Goal: Transaction & Acquisition: Purchase product/service

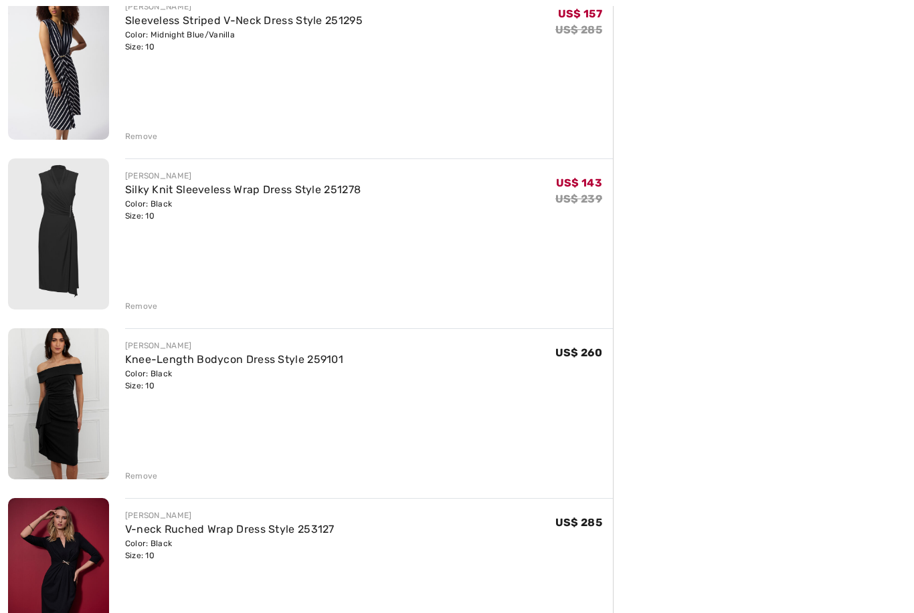
scroll to position [715, 0]
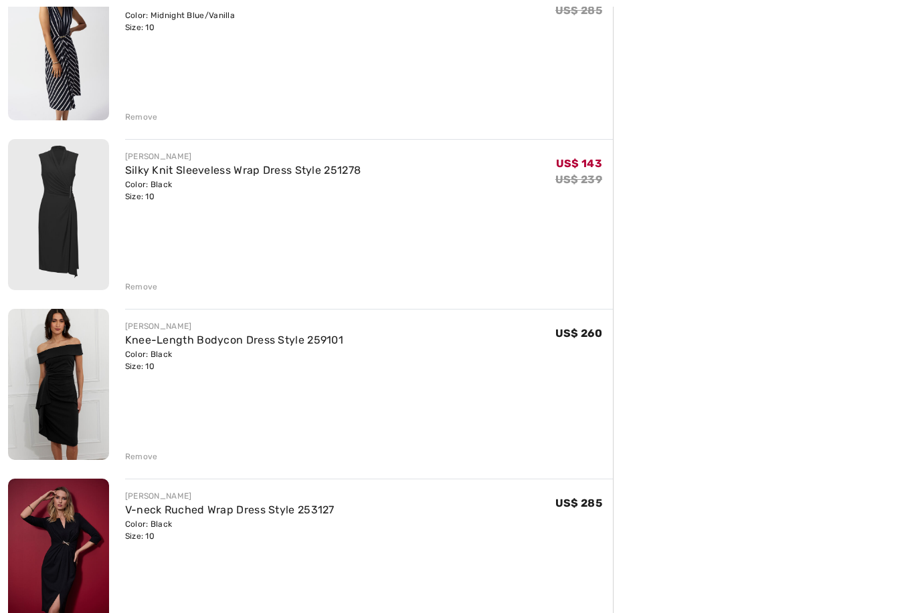
click at [61, 399] on img at bounding box center [58, 384] width 101 height 151
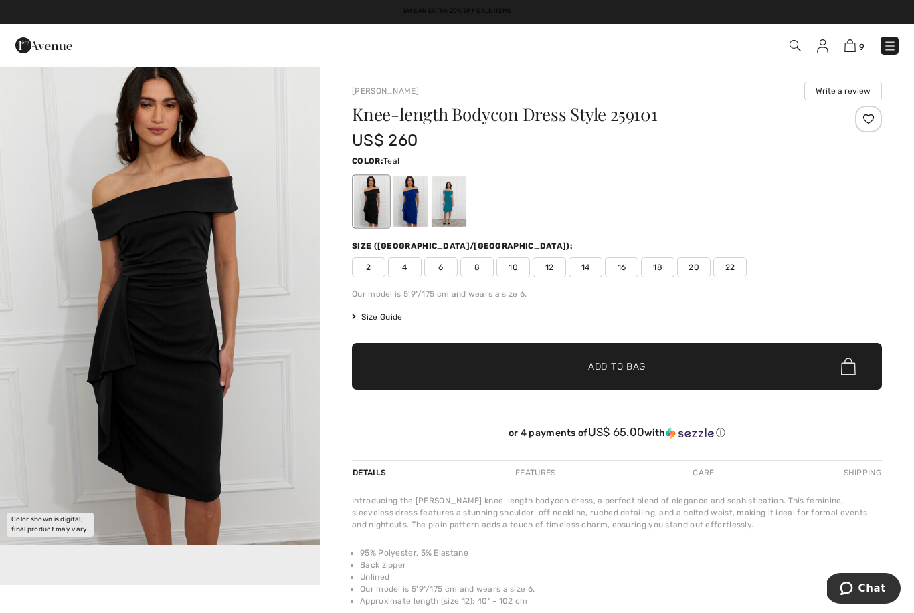
click at [454, 203] on div at bounding box center [448, 202] width 35 height 50
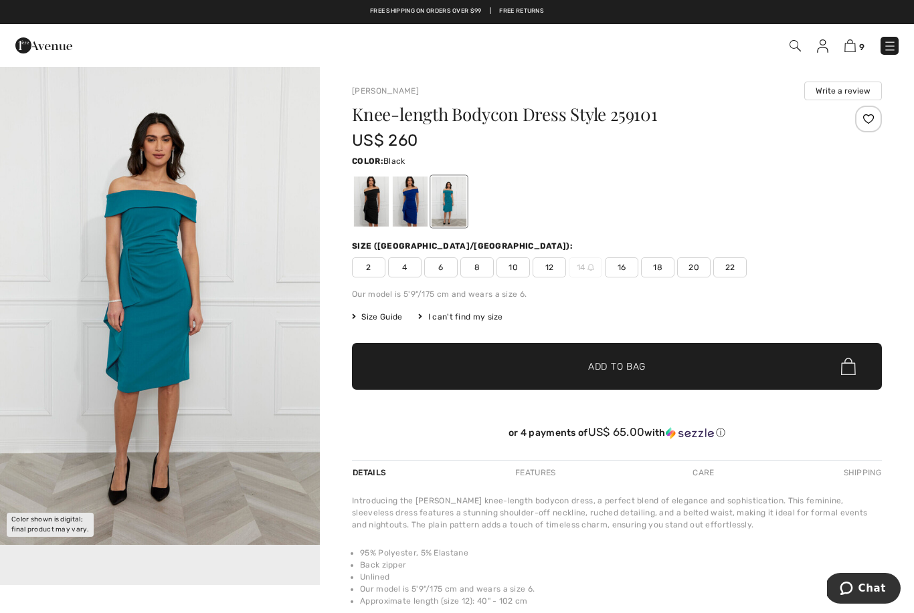
click at [371, 206] on div at bounding box center [371, 202] width 35 height 50
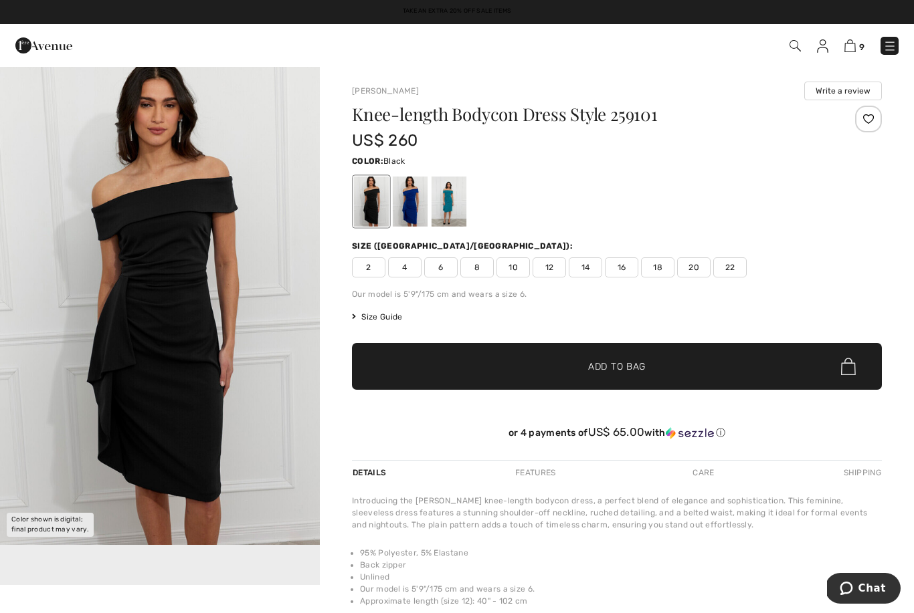
click at [522, 271] on span "10" at bounding box center [512, 268] width 33 height 20
click at [855, 51] on img at bounding box center [849, 45] width 11 height 13
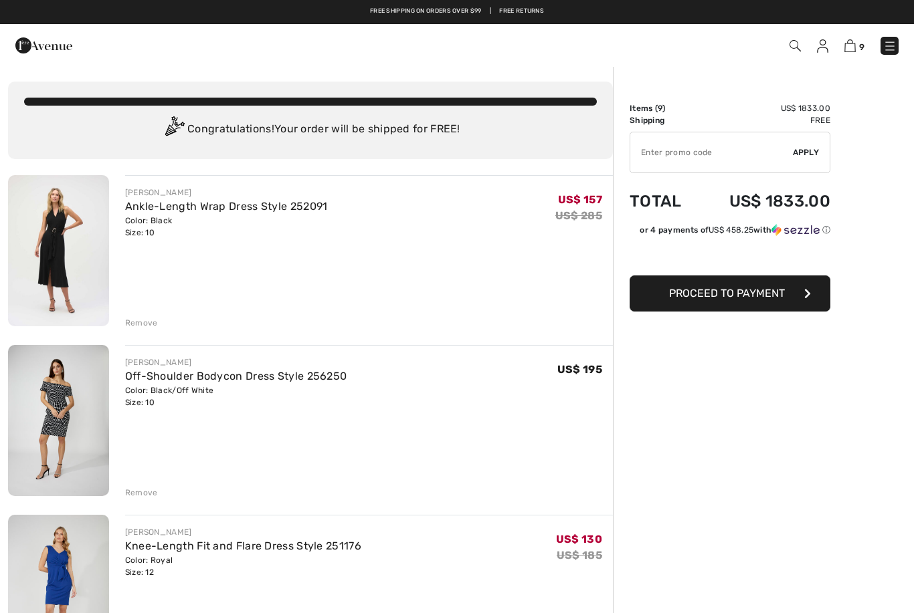
click at [60, 253] on img at bounding box center [58, 250] width 101 height 151
click at [150, 327] on div "Remove" at bounding box center [141, 323] width 33 height 12
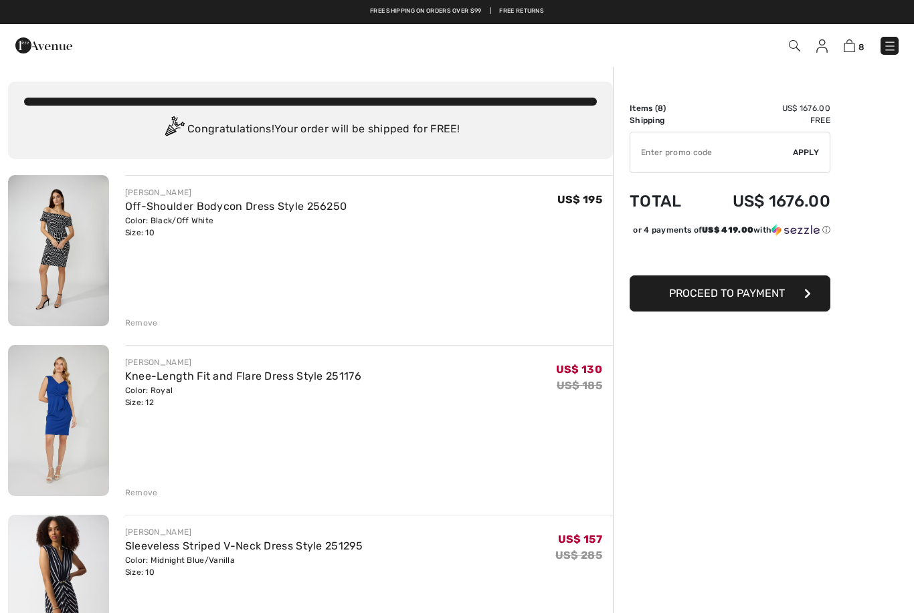
click at [167, 221] on div "Color: Black/Off White Size: 10" at bounding box center [236, 227] width 222 height 24
click at [224, 211] on link "Off-Shoulder Bodycon Dress Style 256250" at bounding box center [236, 206] width 222 height 13
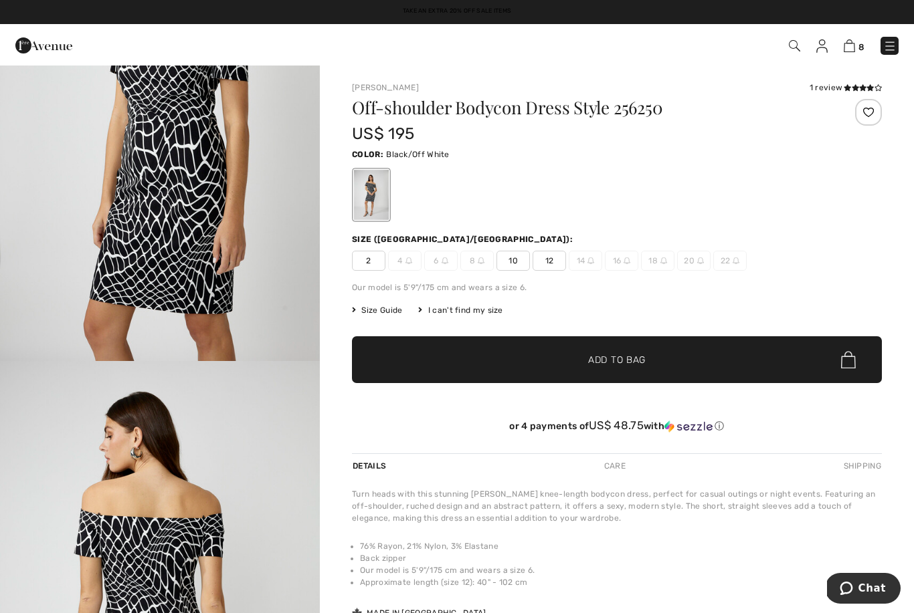
scroll to position [1237, 0]
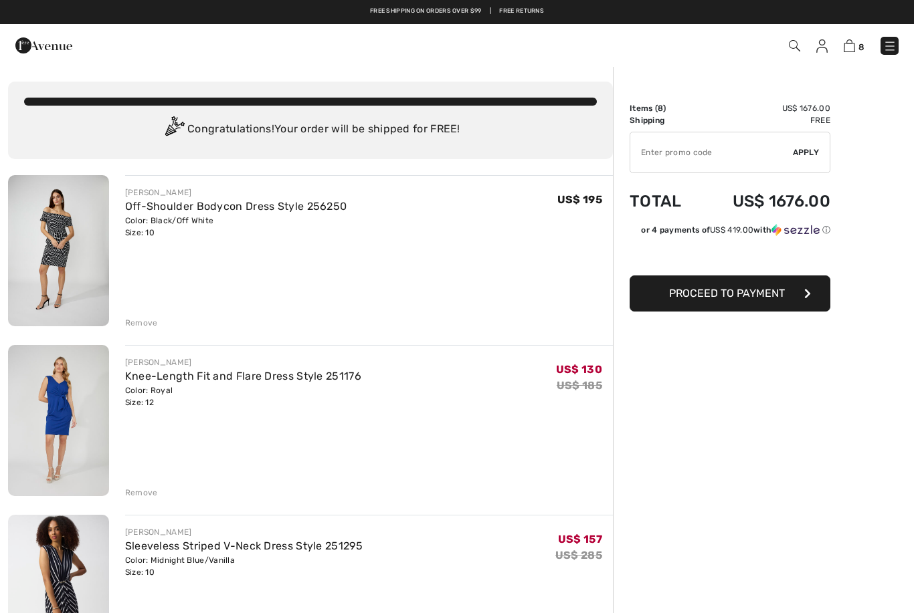
click at [146, 325] on div "Remove" at bounding box center [141, 323] width 33 height 12
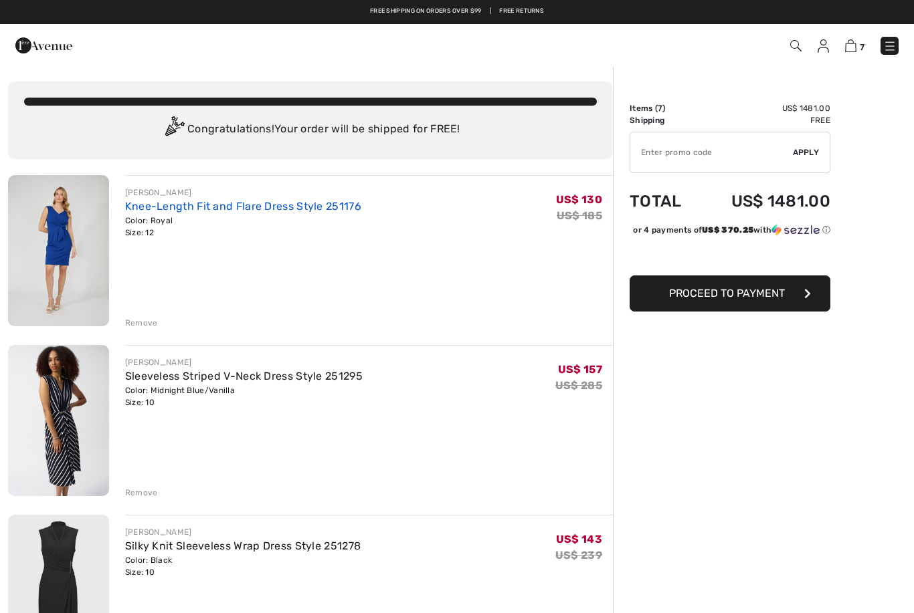
click at [183, 212] on link "Knee-Length Fit and Flare Dress Style 251176" at bounding box center [243, 206] width 236 height 13
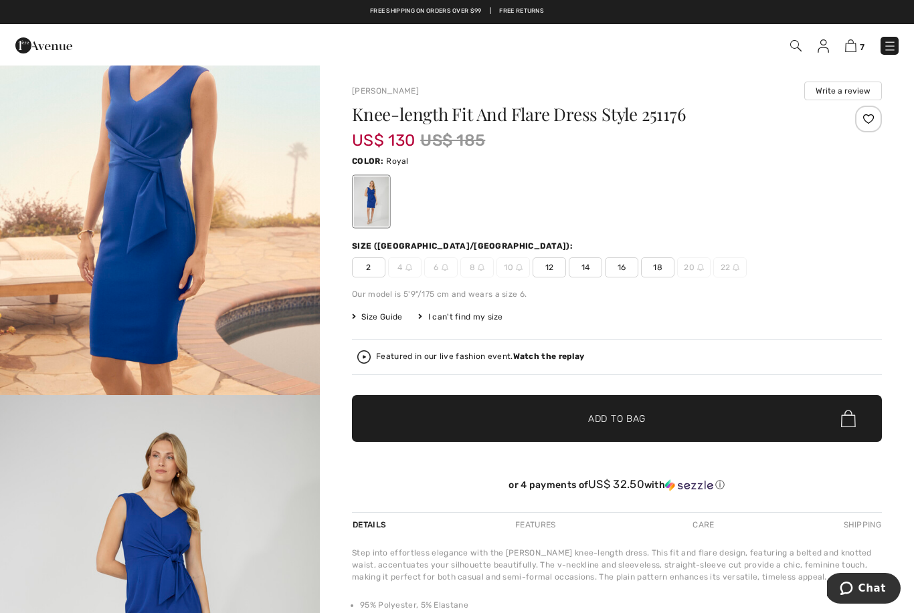
scroll to position [102, 0]
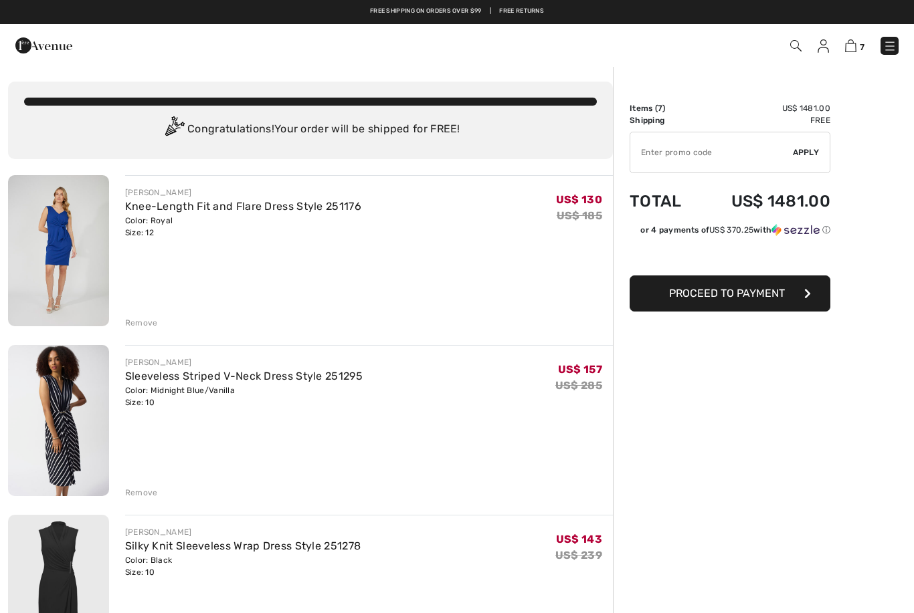
click at [152, 326] on div "Remove" at bounding box center [141, 323] width 33 height 12
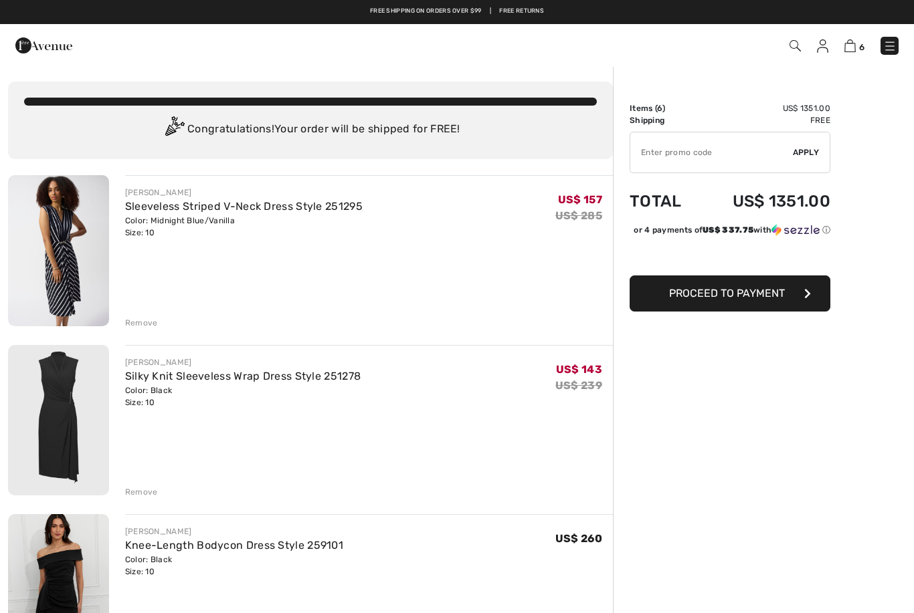
click at [193, 221] on div "Color: Midnight Blue/Vanilla Size: 10" at bounding box center [243, 227] width 237 height 24
click at [62, 251] on img at bounding box center [58, 250] width 101 height 151
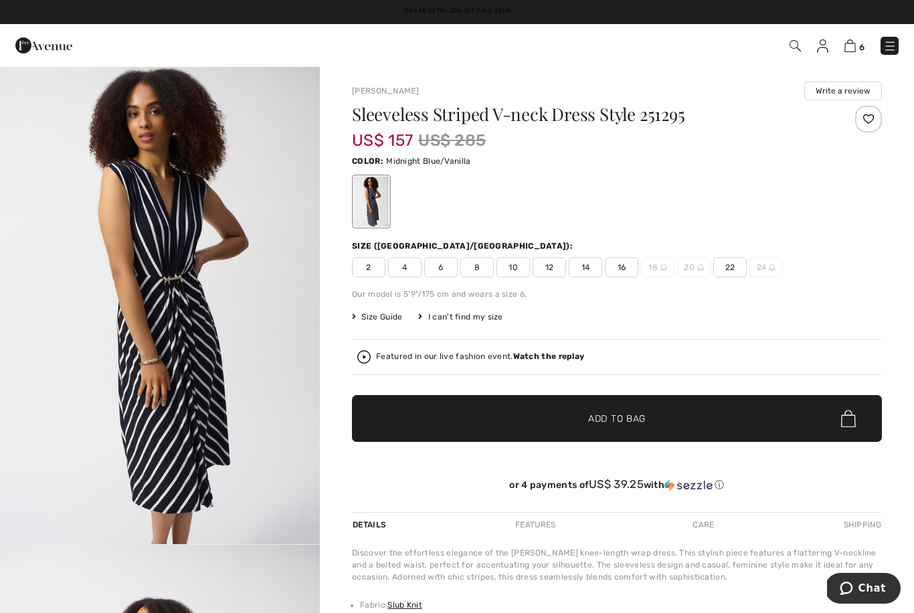
click at [749, 419] on span "✔ Added to Bag Add to Bag" at bounding box center [617, 418] width 530 height 47
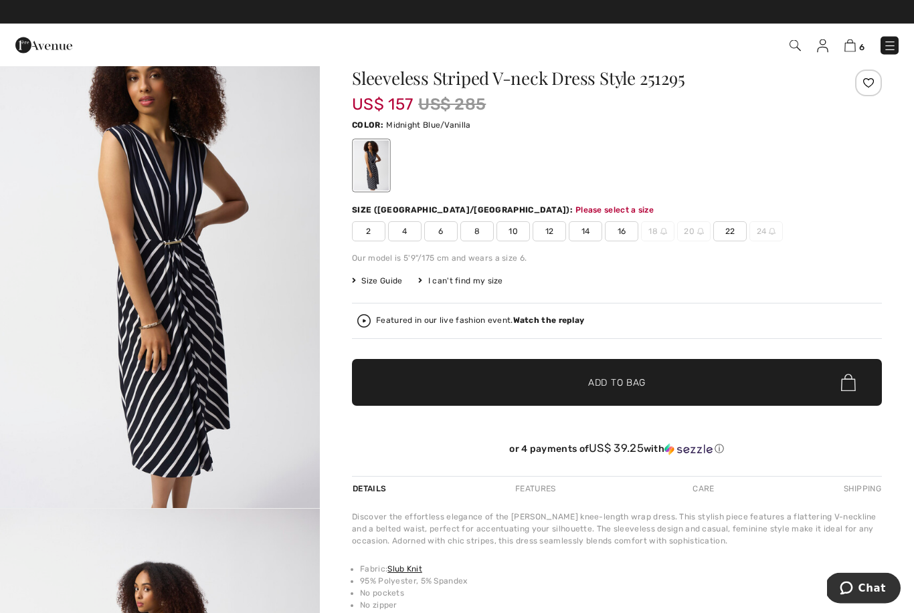
scroll to position [36, 0]
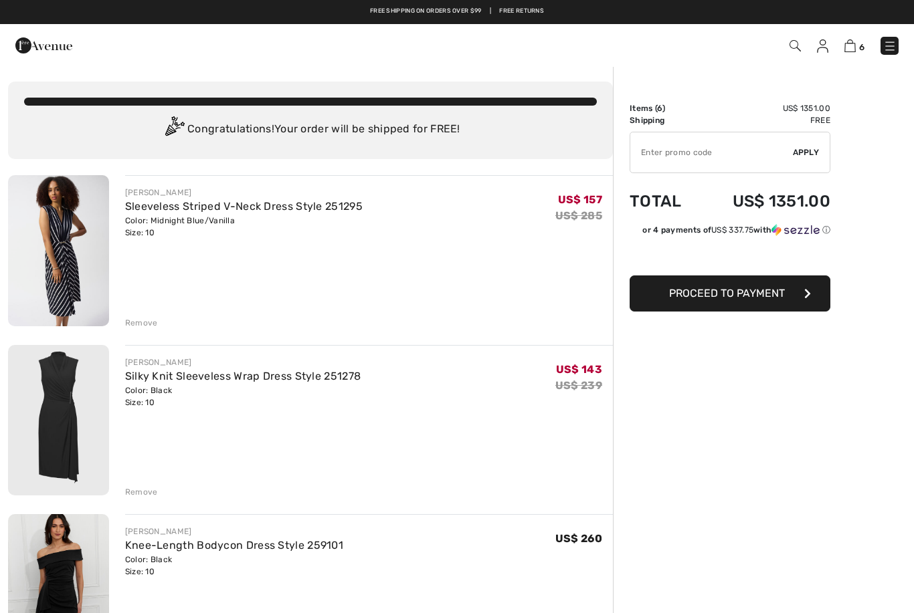
click at [157, 324] on div "Remove" at bounding box center [369, 321] width 488 height 15
click at [144, 328] on div "Remove" at bounding box center [141, 323] width 33 height 12
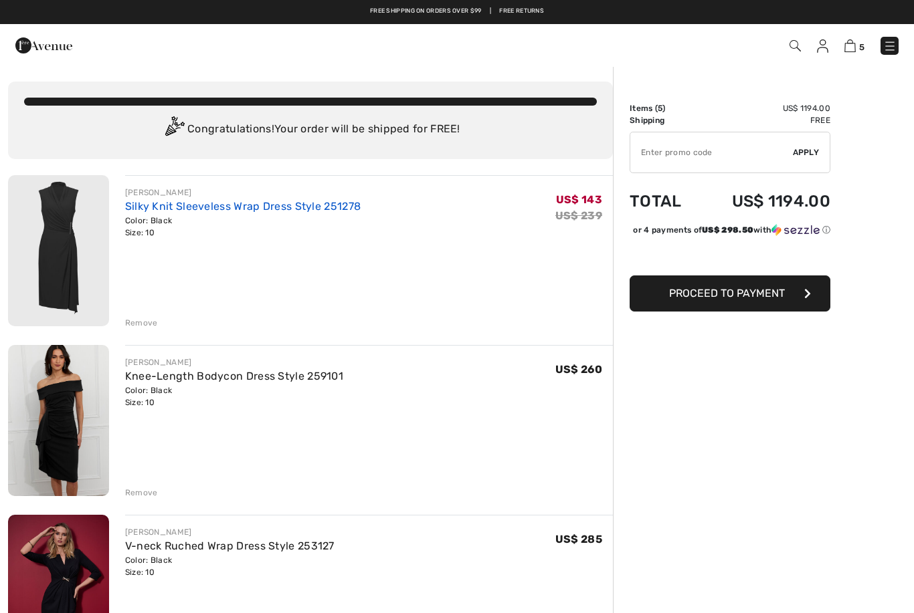
click at [153, 211] on link "Silky Knit Sleeveless Wrap Dress Style 251278" at bounding box center [243, 206] width 236 height 13
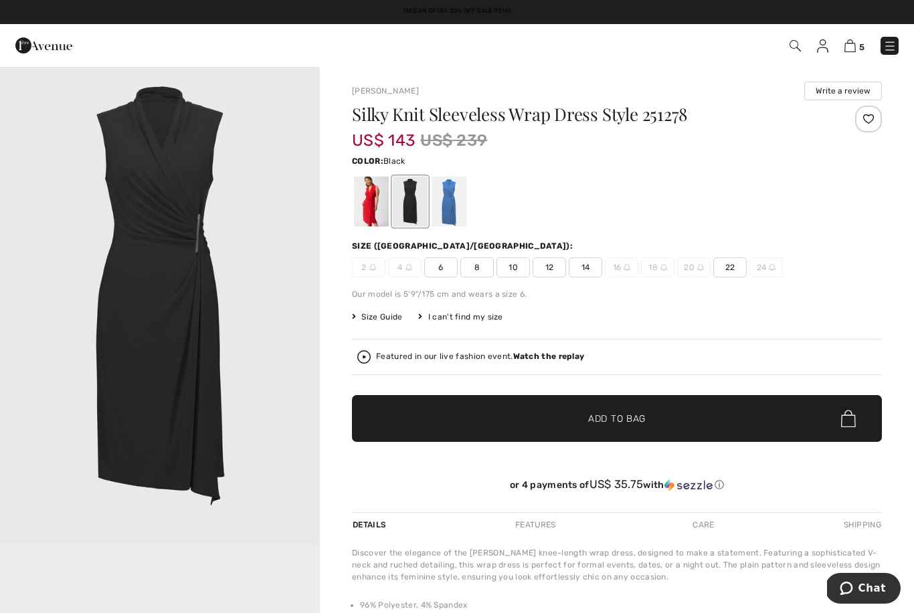
click at [378, 205] on div at bounding box center [371, 202] width 35 height 50
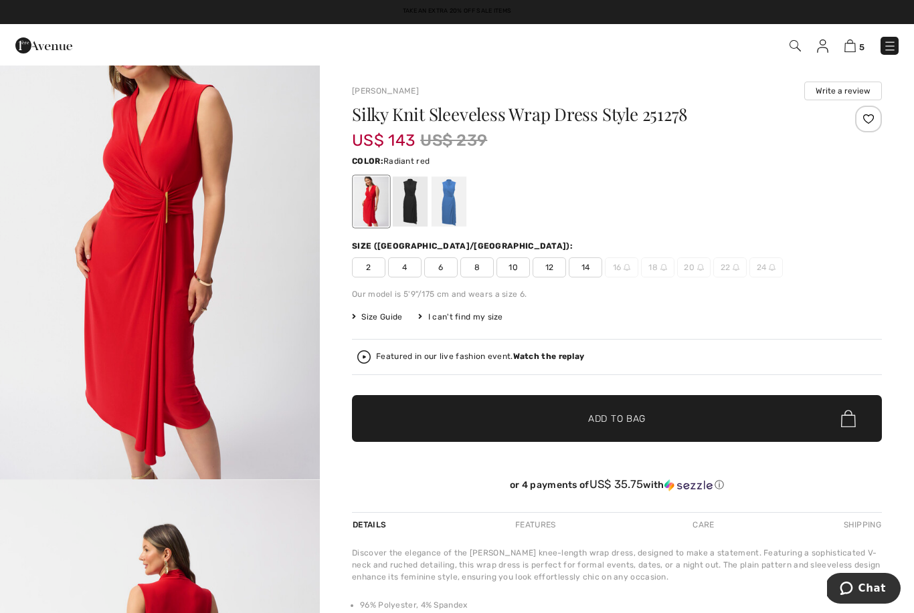
scroll to position [62, 0]
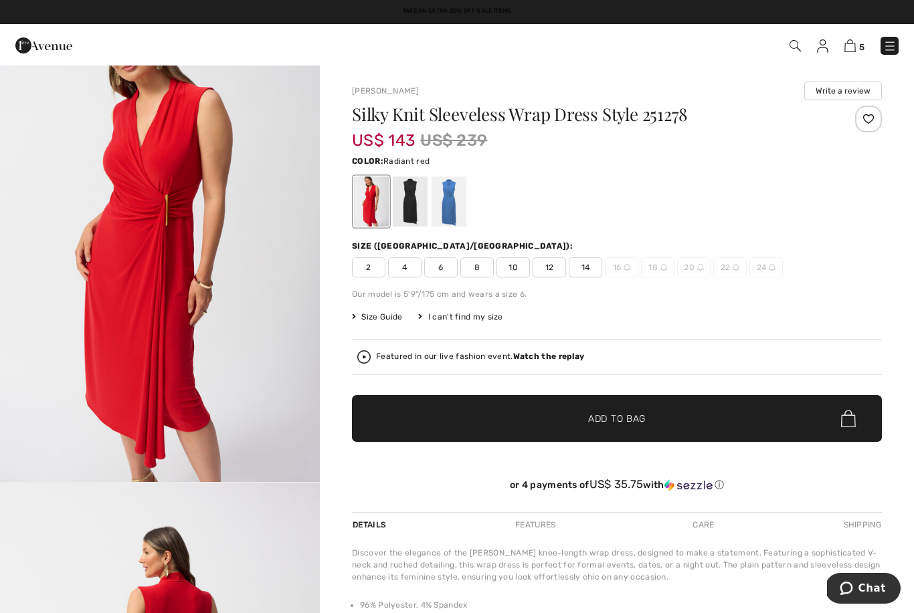
click at [415, 201] on div at bounding box center [410, 202] width 35 height 50
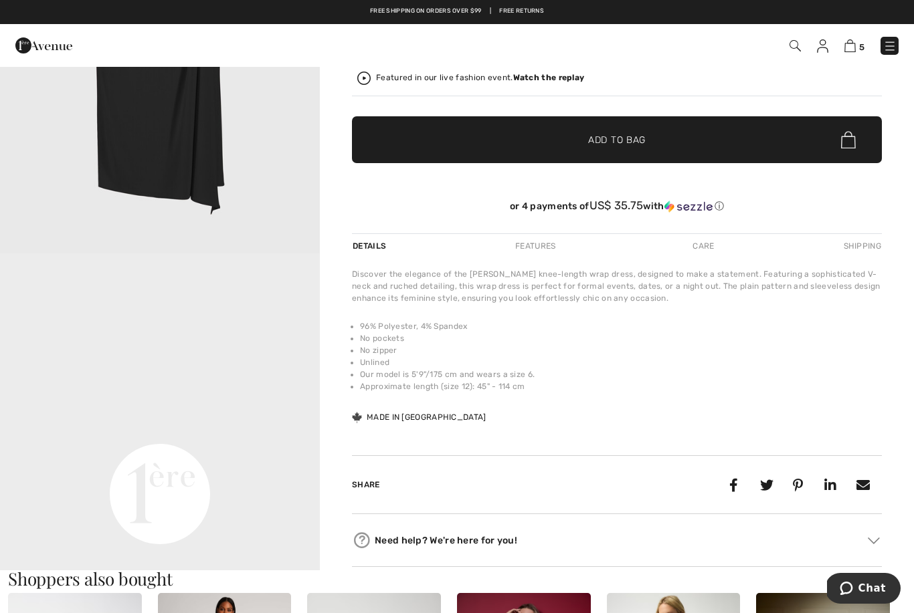
scroll to position [0, 0]
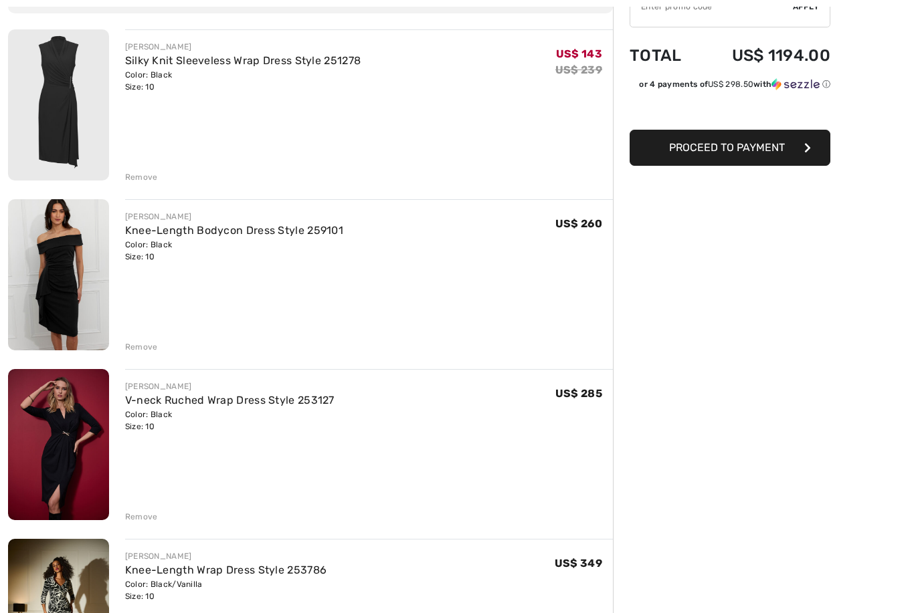
scroll to position [171, 0]
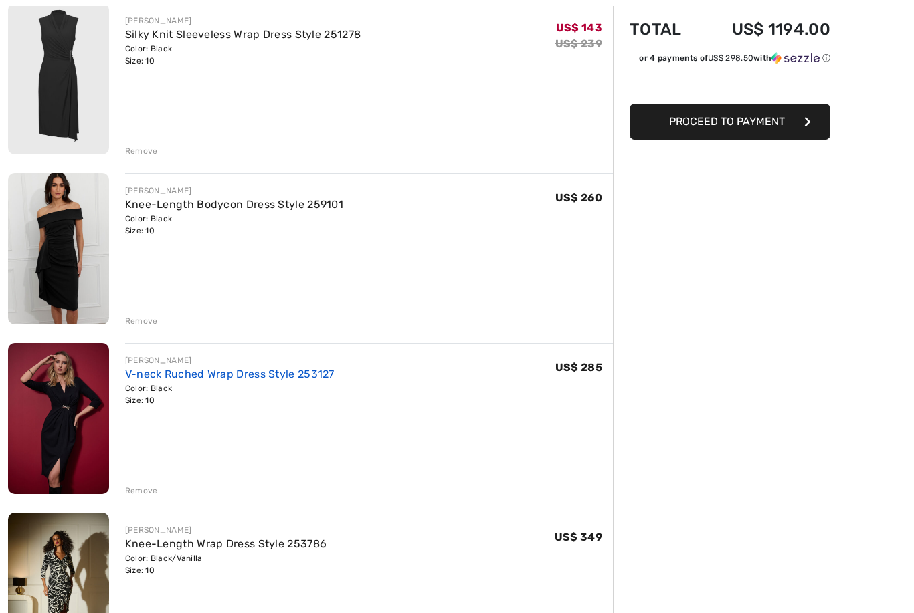
click at [158, 378] on link "V-neck Ruched Wrap Dress Style 253127" at bounding box center [229, 375] width 209 height 13
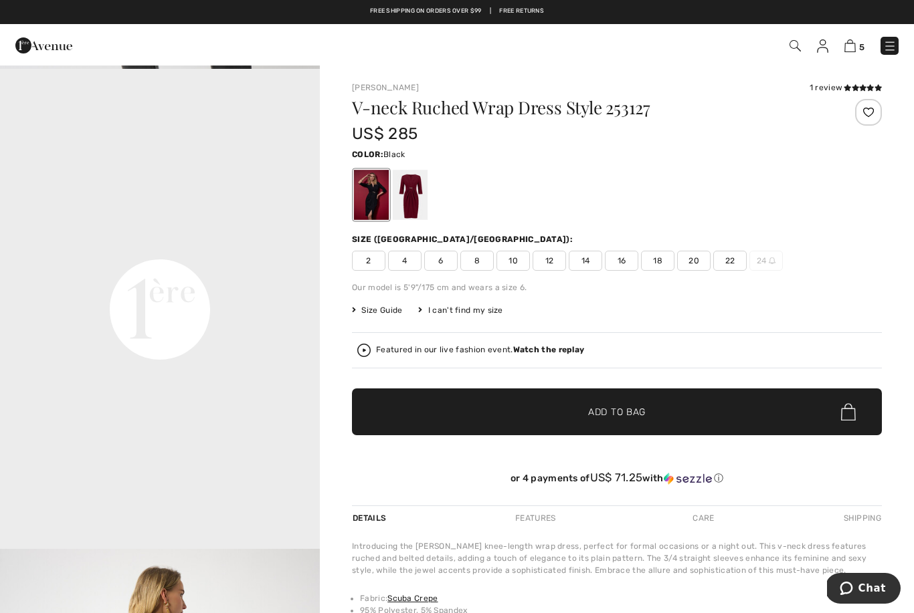
scroll to position [956, 0]
click at [415, 203] on div at bounding box center [410, 195] width 35 height 50
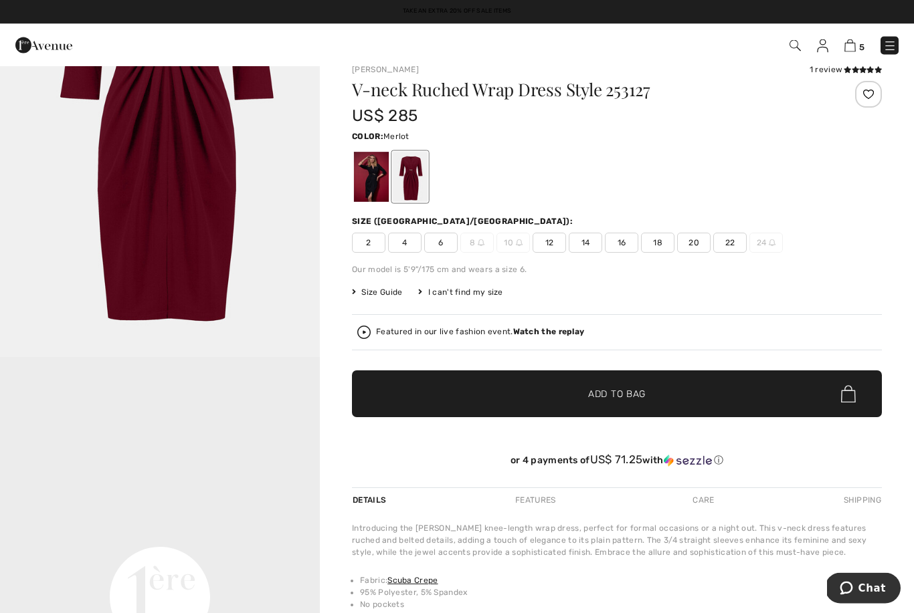
scroll to position [0, 0]
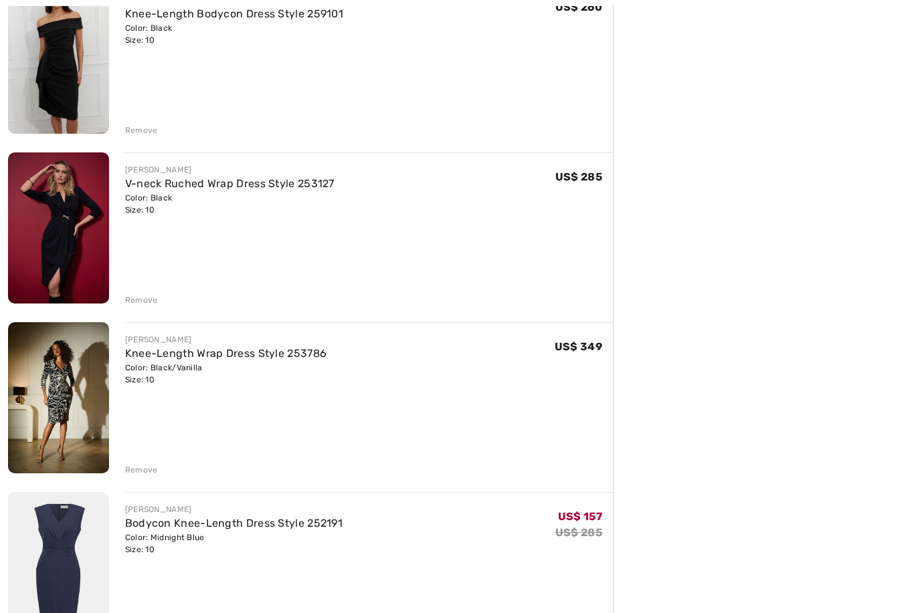
scroll to position [427, 0]
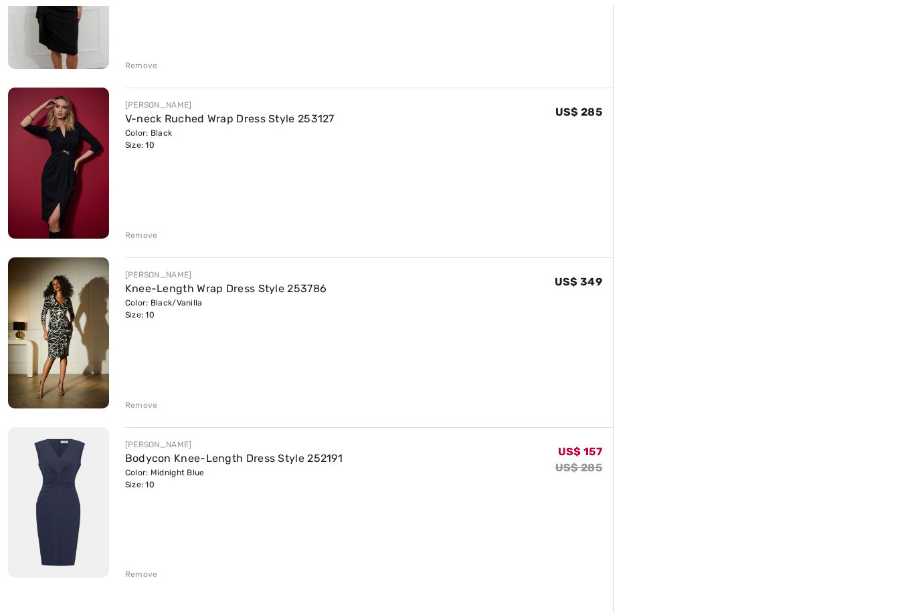
click at [71, 510] on img at bounding box center [58, 503] width 101 height 151
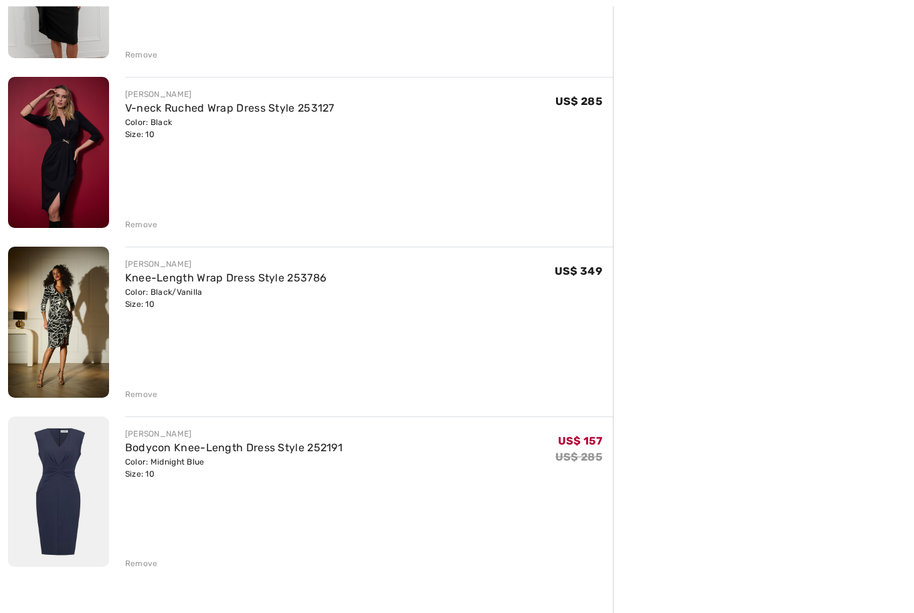
scroll to position [441, 0]
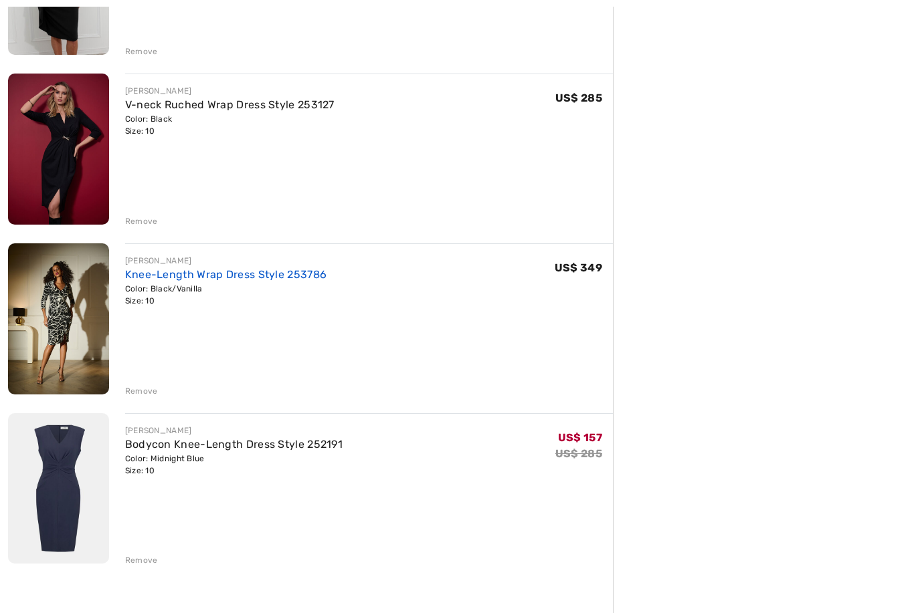
click at [214, 277] on link "Knee-Length Wrap Dress Style 253786" at bounding box center [226, 274] width 202 height 13
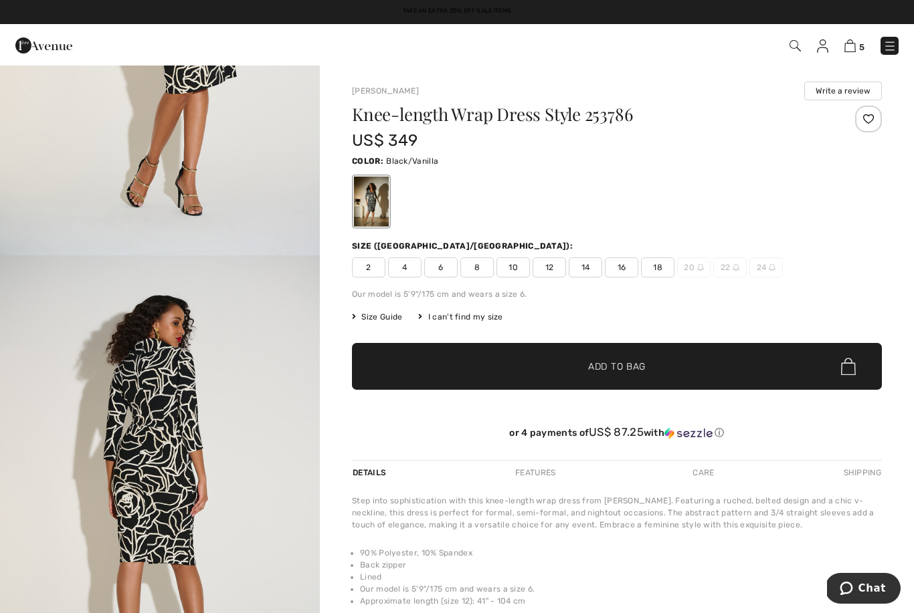
scroll to position [2211, 0]
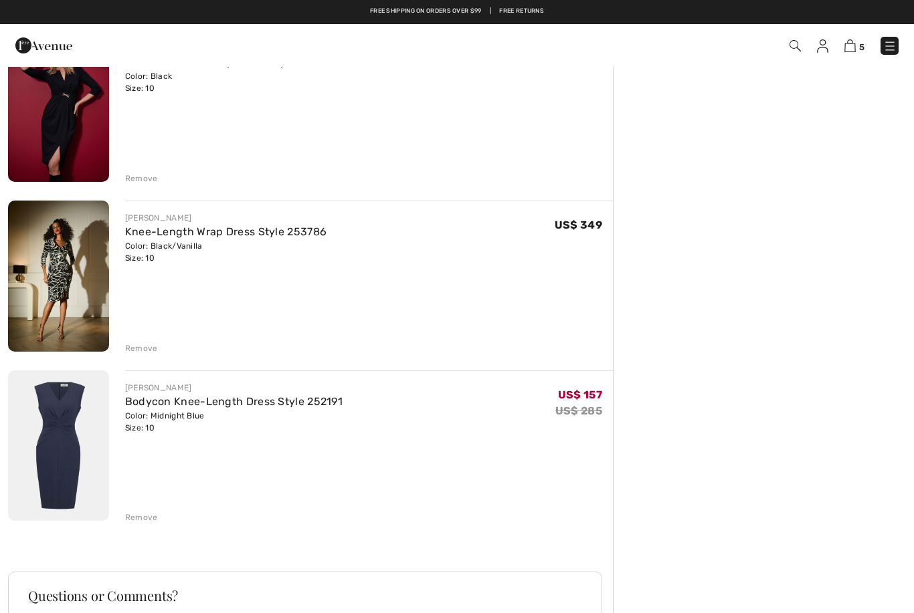
click at [148, 350] on div "Remove" at bounding box center [141, 348] width 33 height 12
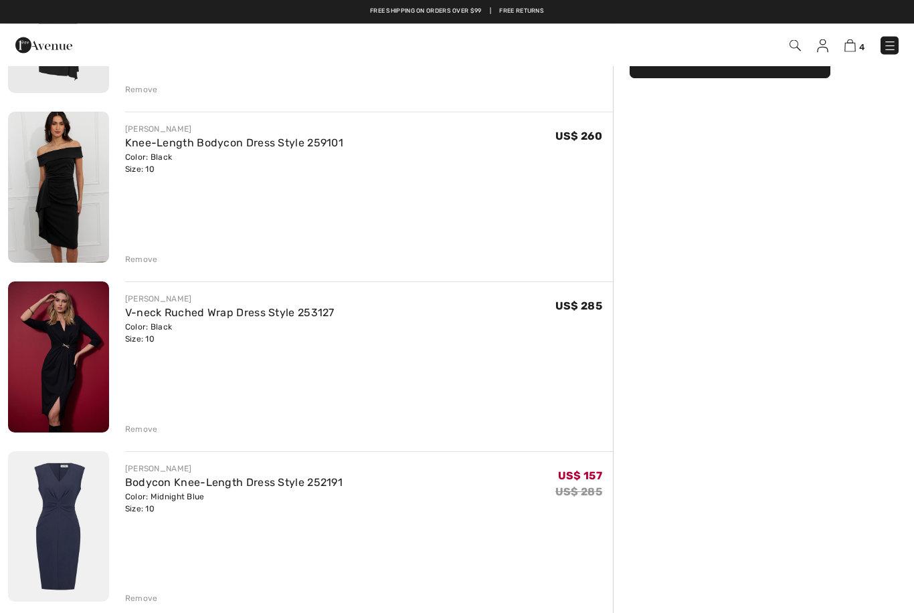
scroll to position [226, 0]
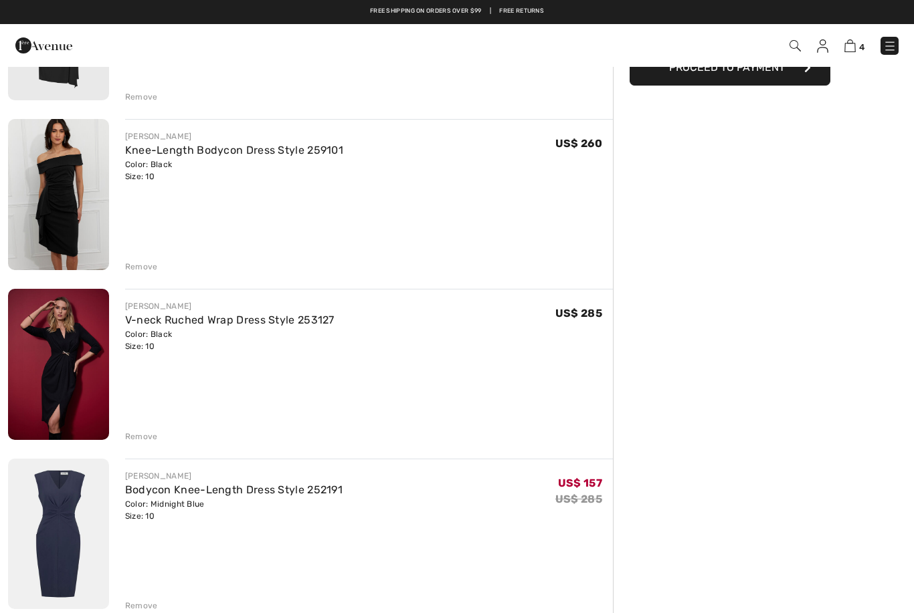
click at [149, 433] on div "Remove" at bounding box center [141, 437] width 33 height 12
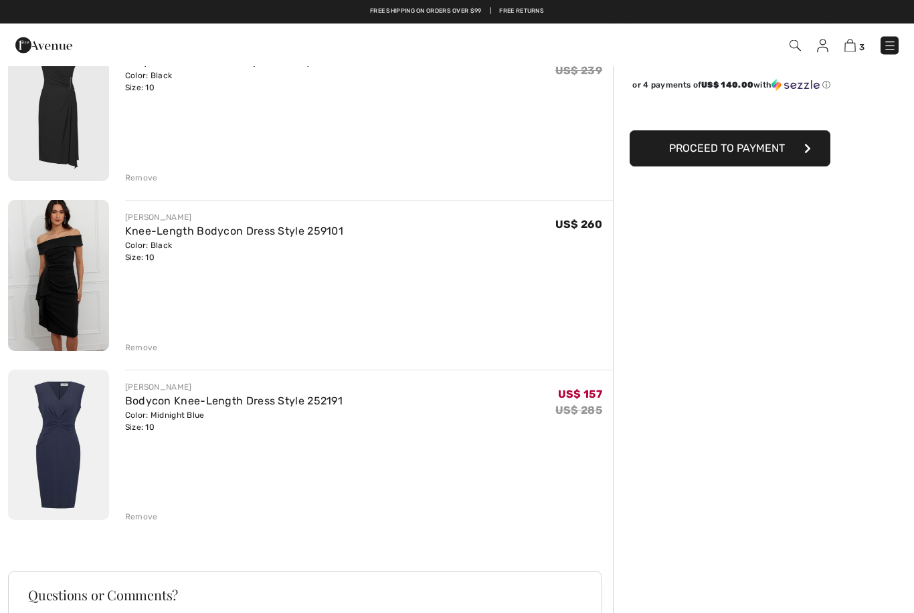
scroll to position [0, 0]
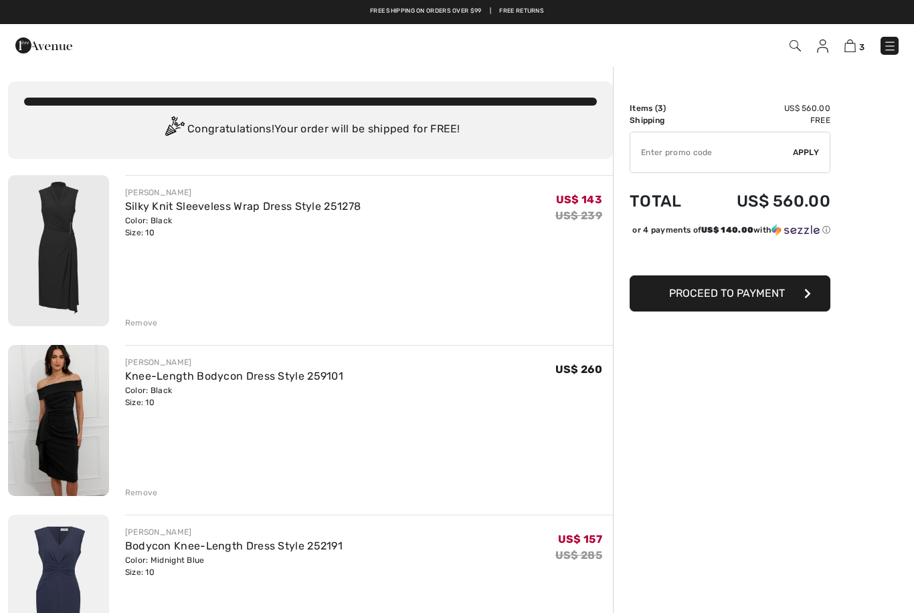
click at [142, 326] on div "Remove" at bounding box center [141, 323] width 33 height 12
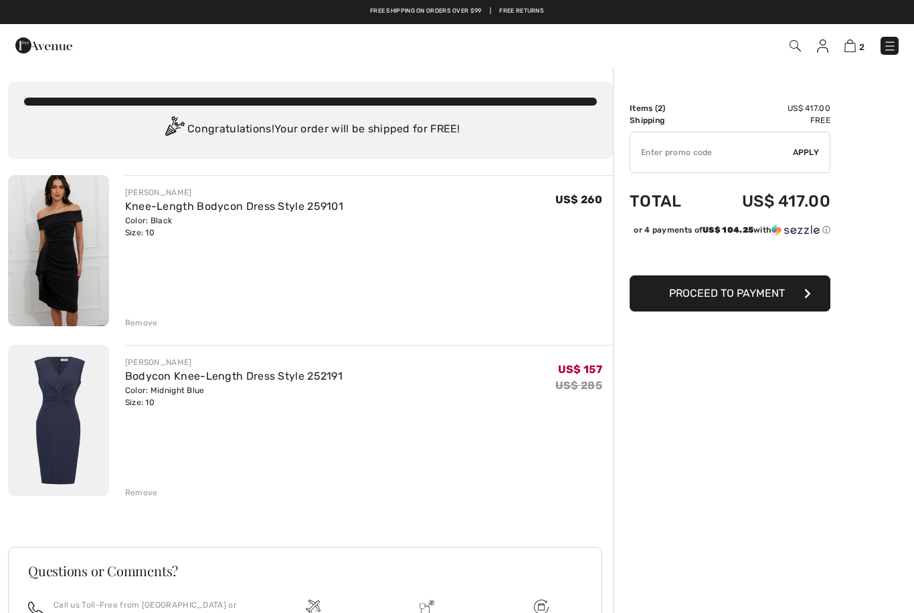
click at [147, 497] on div "Remove" at bounding box center [141, 493] width 33 height 12
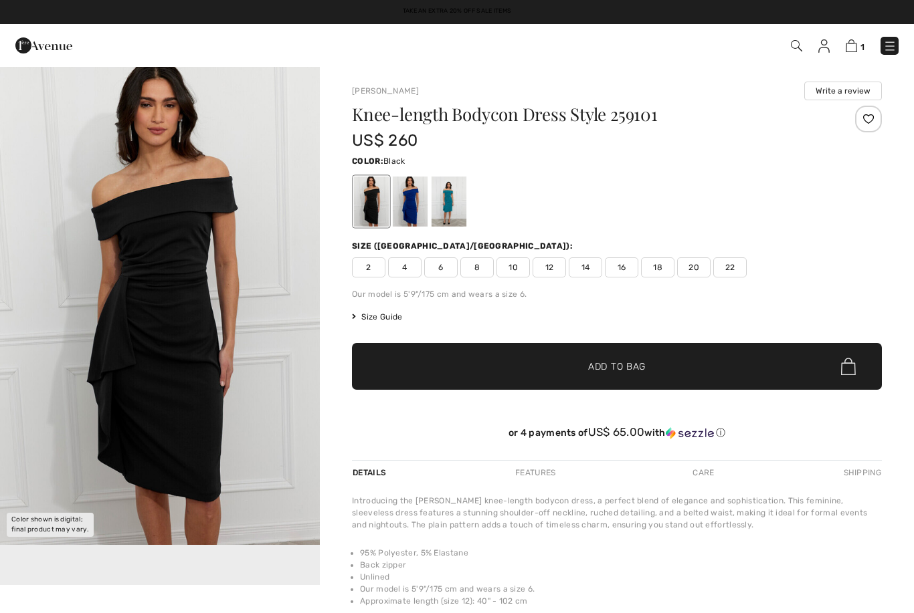
checkbox input "true"
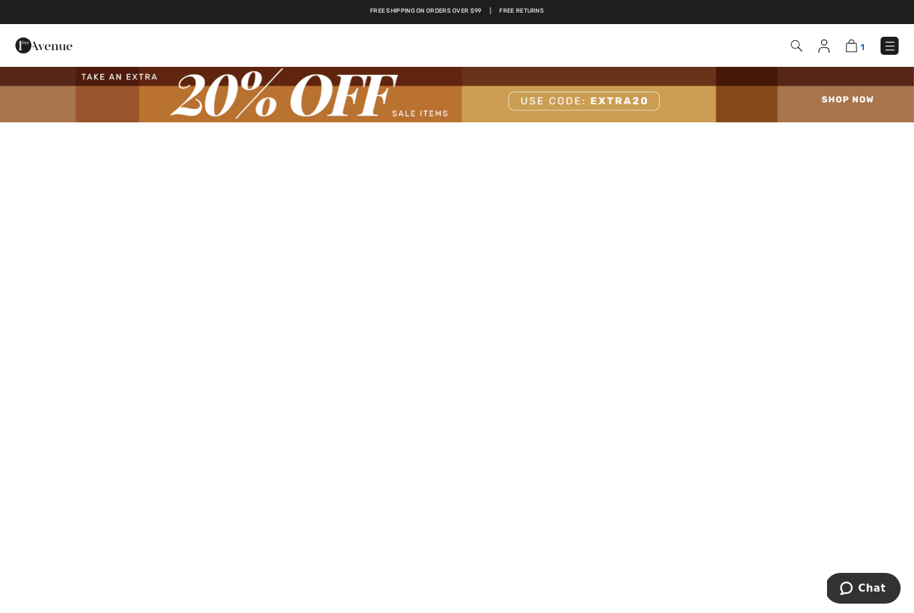
click at [855, 49] on img at bounding box center [850, 45] width 11 height 13
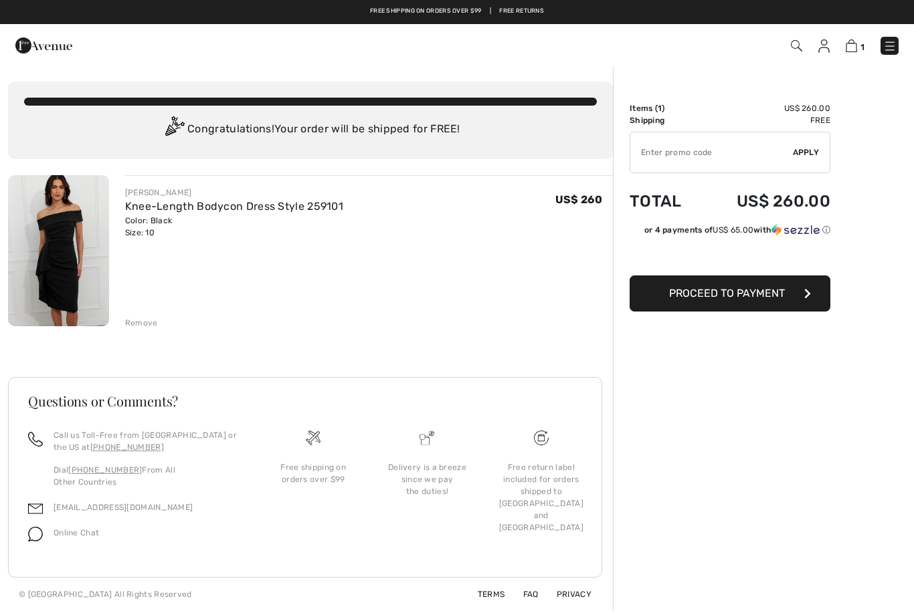
click at [688, 153] on input "TEXT" at bounding box center [711, 152] width 163 height 40
type input "EXTRA20"
click at [807, 148] on span "Apply" at bounding box center [806, 152] width 27 height 12
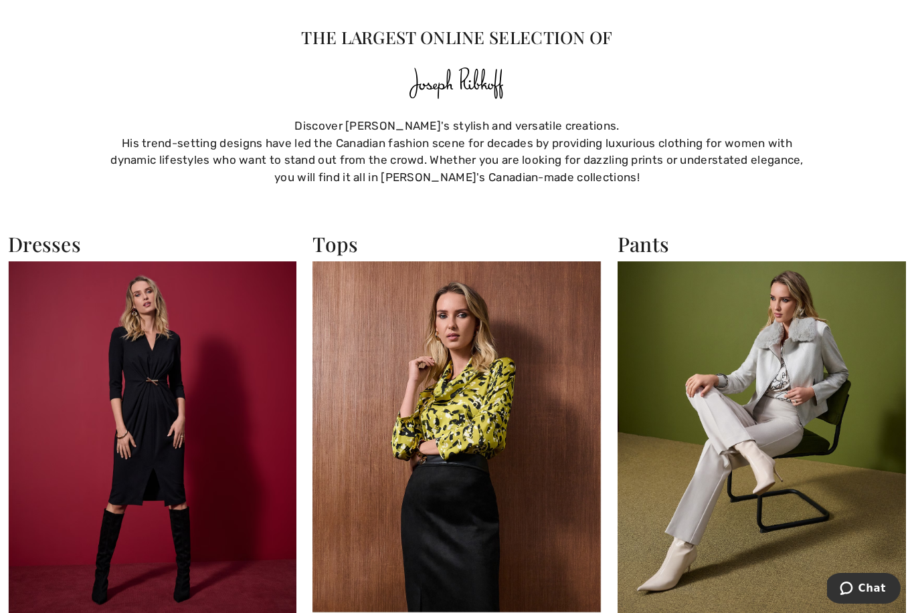
scroll to position [2433, 0]
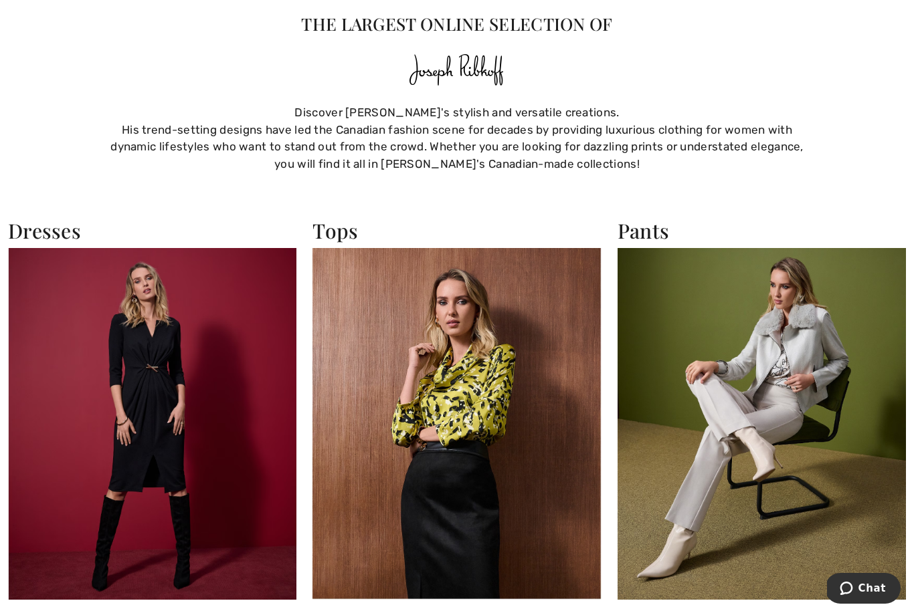
click at [470, 465] on img at bounding box center [456, 424] width 288 height 352
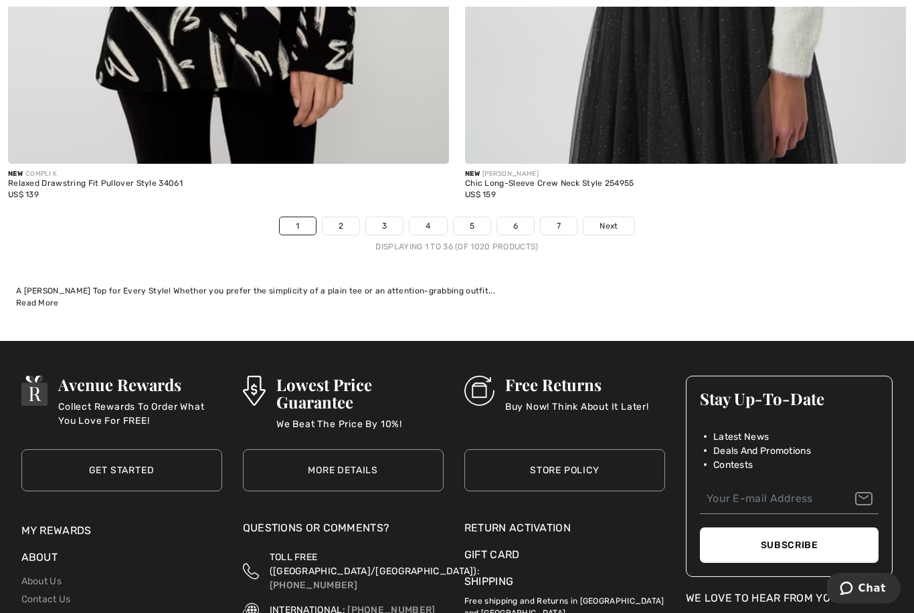
scroll to position [13223, 0]
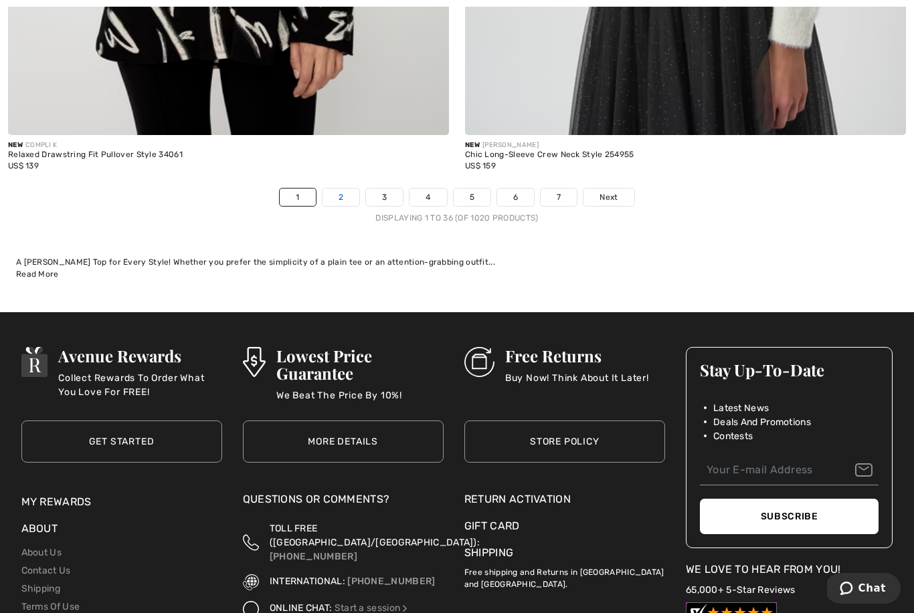
click at [346, 189] on link "2" at bounding box center [340, 197] width 37 height 17
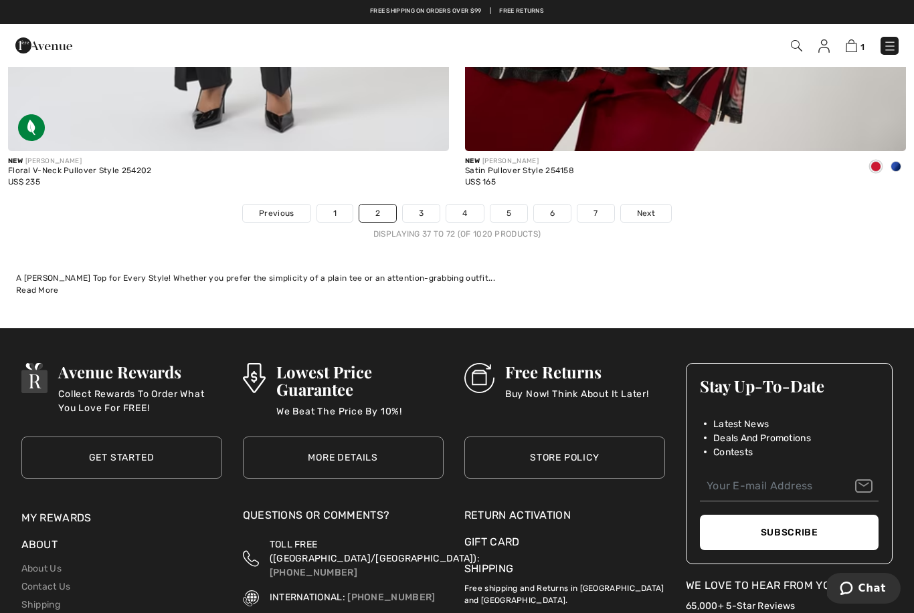
scroll to position [13204, 0]
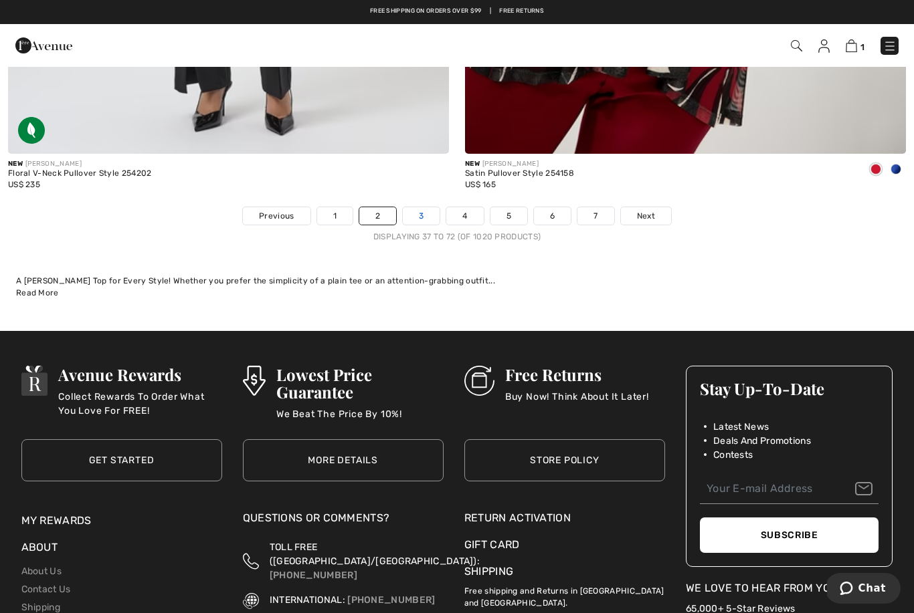
click at [424, 207] on link "3" at bounding box center [421, 215] width 37 height 17
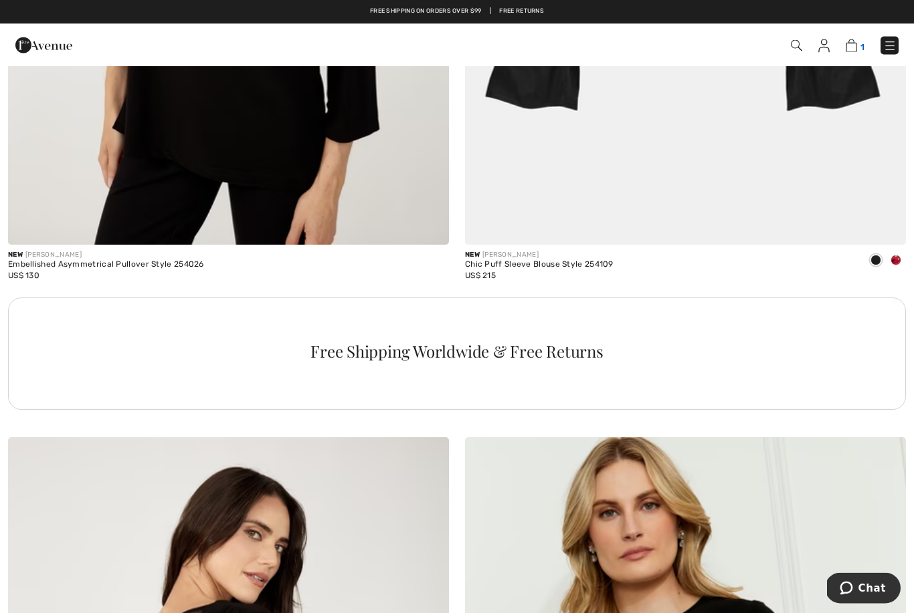
scroll to position [4233, 0]
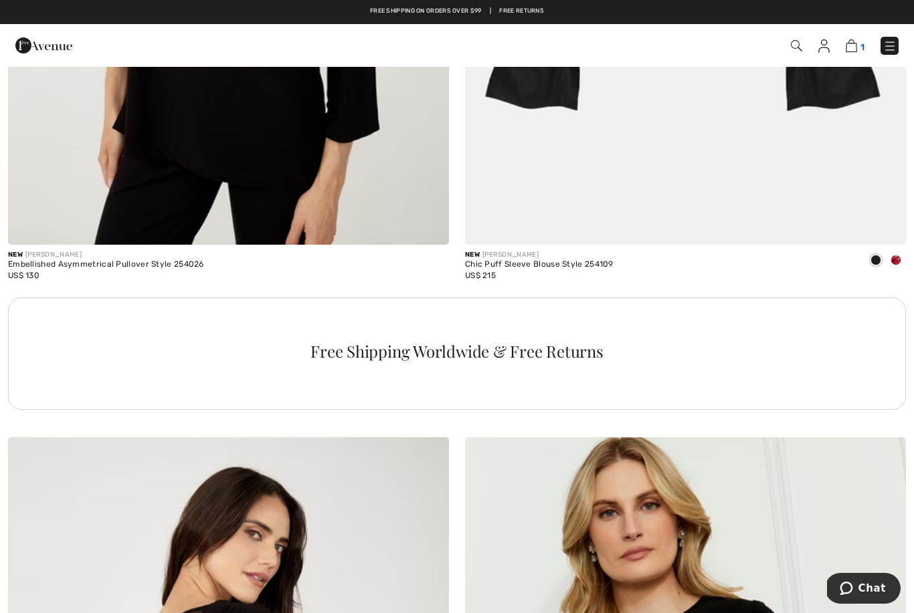
click at [855, 40] on img at bounding box center [850, 45] width 11 height 13
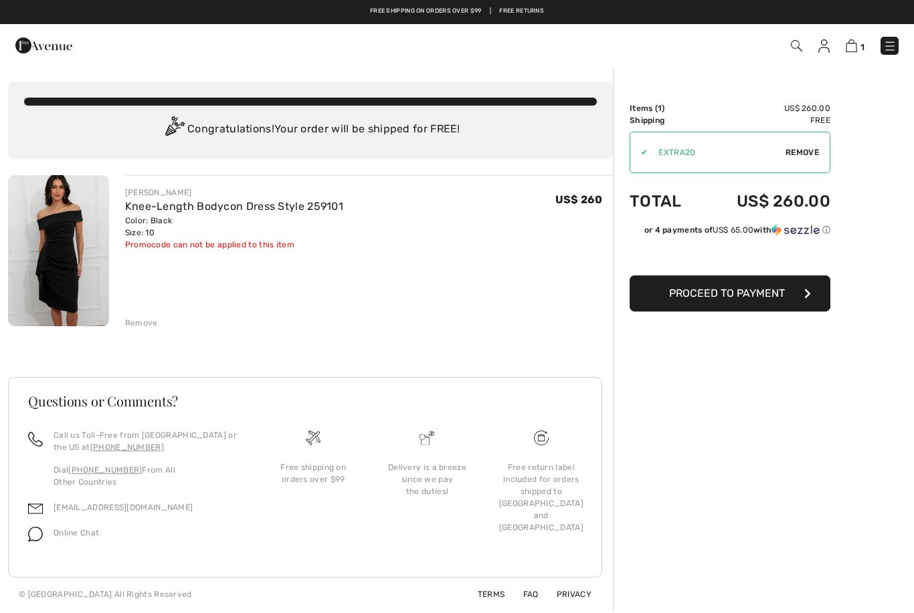
click at [771, 292] on span "Proceed to Payment" at bounding box center [727, 293] width 116 height 13
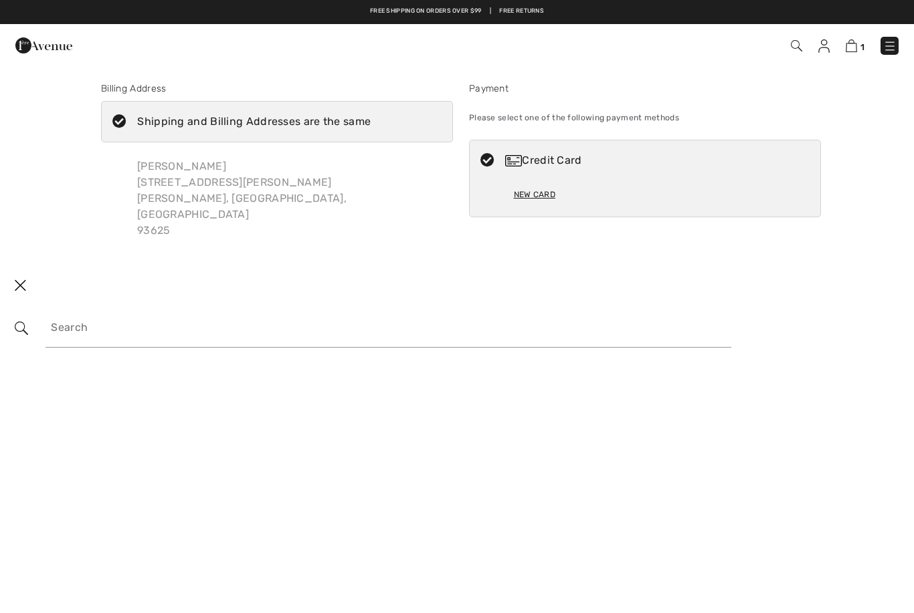
click at [546, 195] on div "New Card" at bounding box center [534, 194] width 41 height 23
click at [534, 202] on div "New Card" at bounding box center [534, 194] width 41 height 23
click at [540, 160] on div "Credit Card" at bounding box center [658, 161] width 306 height 16
radio input "true"
click at [856, 43] on img at bounding box center [850, 45] width 11 height 13
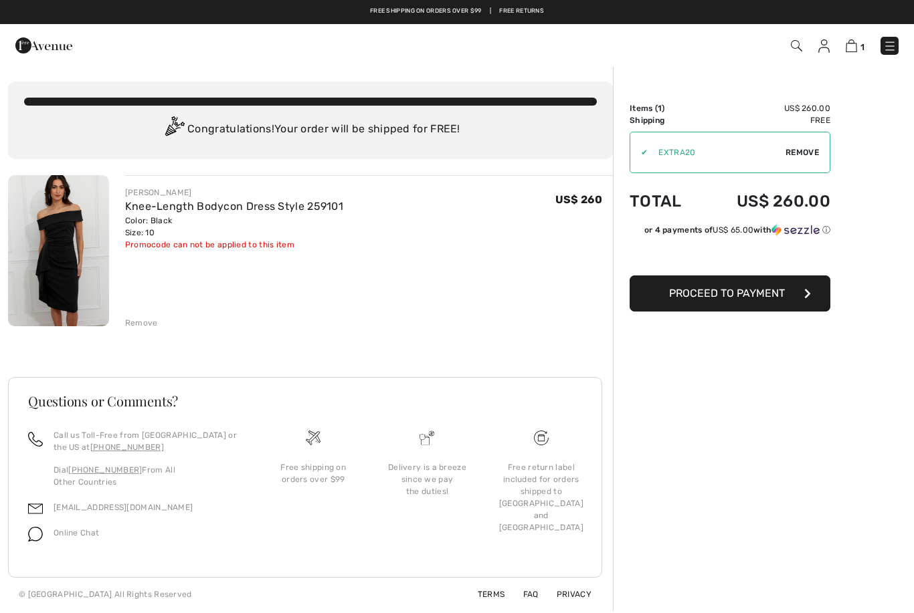
click at [770, 298] on span "Proceed to Payment" at bounding box center [727, 293] width 116 height 13
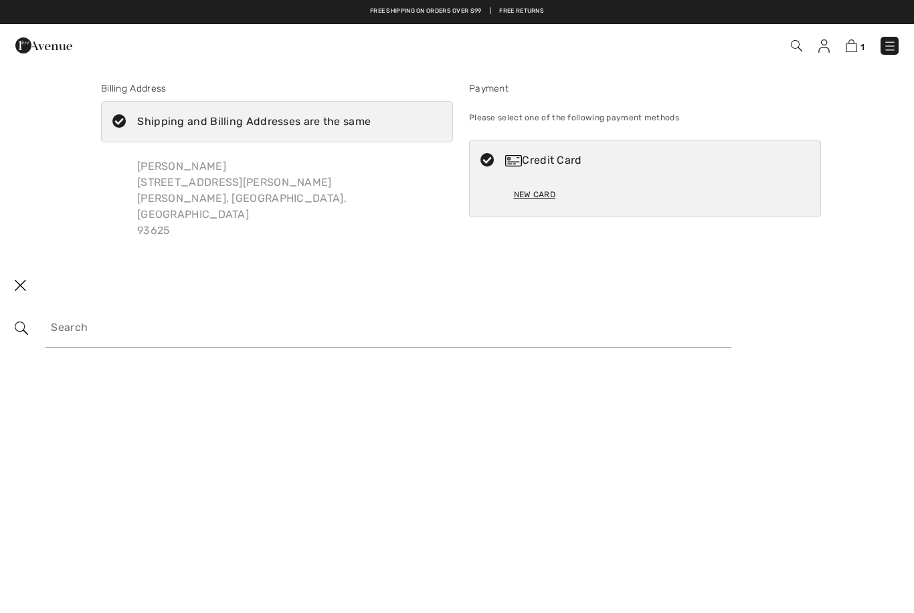
click at [579, 167] on div "Credit Card" at bounding box center [658, 161] width 306 height 16
click at [545, 201] on div "New Card" at bounding box center [534, 194] width 41 height 23
click at [539, 198] on div "New Card" at bounding box center [534, 194] width 41 height 23
click at [542, 195] on div "New Card" at bounding box center [534, 194] width 41 height 23
click at [849, 61] on div "1 Checkout" at bounding box center [457, 45] width 914 height 43
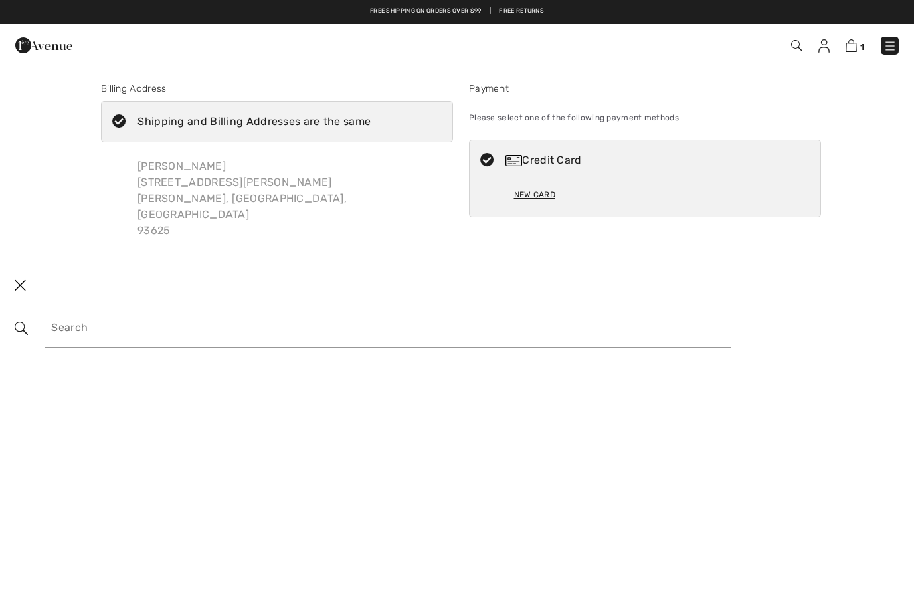
click at [548, 198] on div "New Card" at bounding box center [534, 194] width 41 height 23
click at [538, 206] on div "New Card" at bounding box center [645, 199] width 263 height 36
click at [538, 200] on div "New Card" at bounding box center [534, 194] width 41 height 23
click at [537, 195] on div "New Card" at bounding box center [534, 194] width 41 height 23
click at [577, 157] on div "Credit Card" at bounding box center [658, 161] width 306 height 16
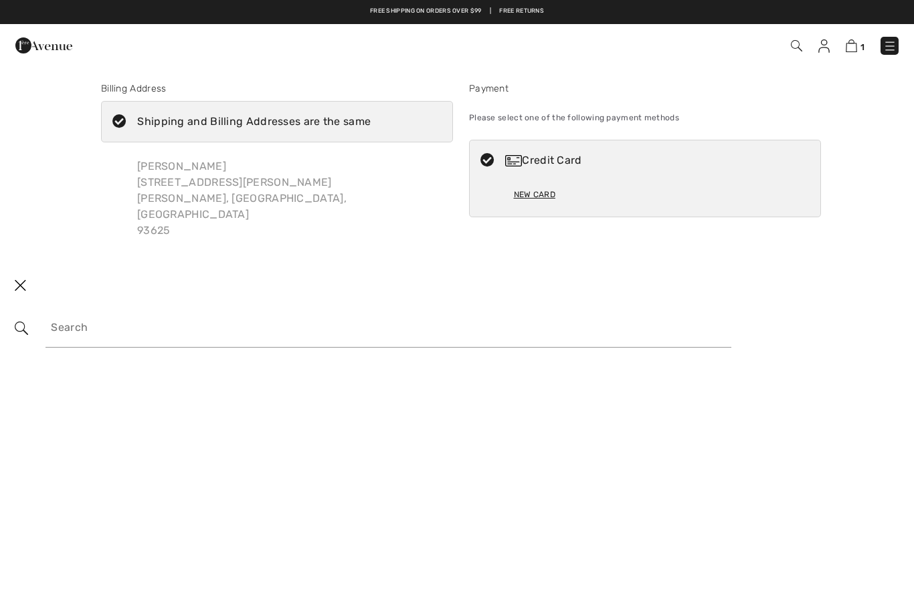
click at [556, 160] on div "Credit Card" at bounding box center [658, 161] width 306 height 16
click at [489, 169] on div "Credit Card" at bounding box center [645, 160] width 350 height 40
click at [537, 201] on div "New Card" at bounding box center [534, 194] width 41 height 23
click at [524, 199] on div "New Card" at bounding box center [534, 194] width 41 height 23
click at [528, 198] on div "New Card" at bounding box center [534, 194] width 41 height 23
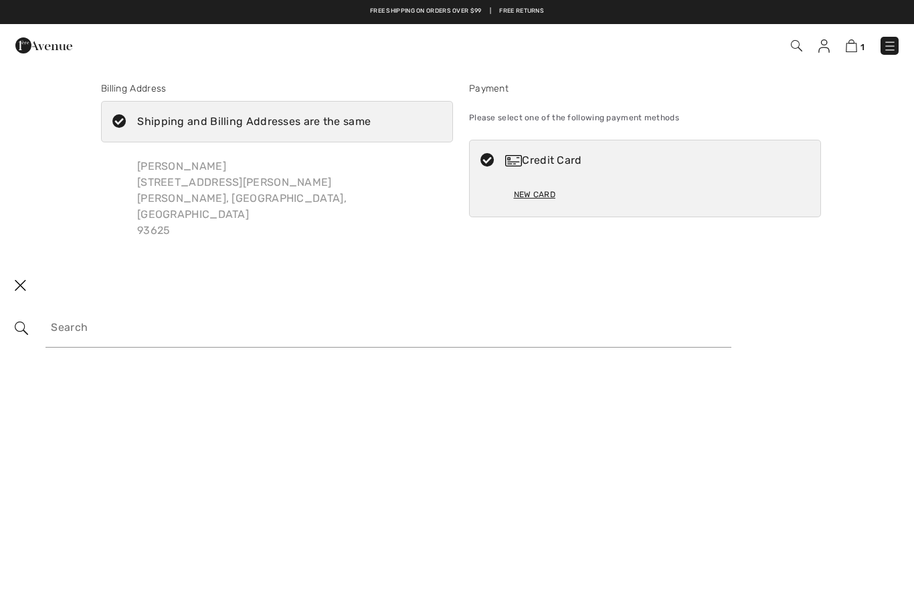
click at [533, 197] on div "New Card" at bounding box center [534, 194] width 41 height 23
click at [536, 193] on div "New Card" at bounding box center [534, 194] width 41 height 23
radio input "true"
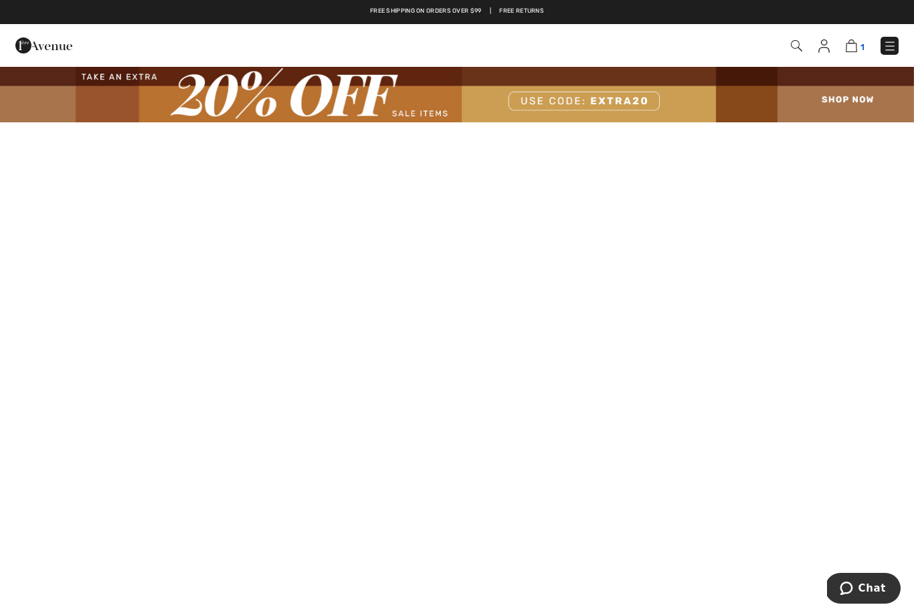
click at [854, 41] on img at bounding box center [850, 45] width 11 height 13
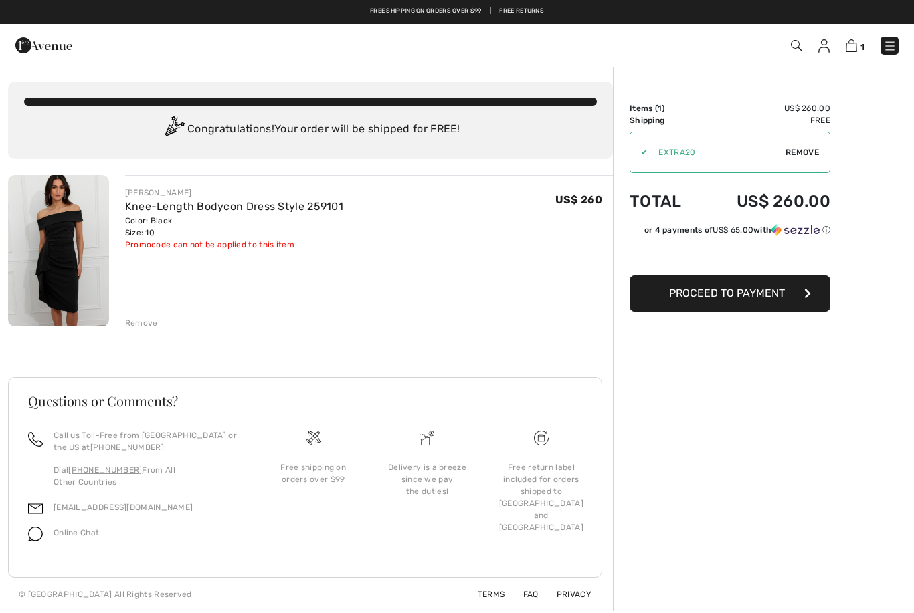
click at [772, 298] on span "Proceed to Payment" at bounding box center [727, 293] width 116 height 13
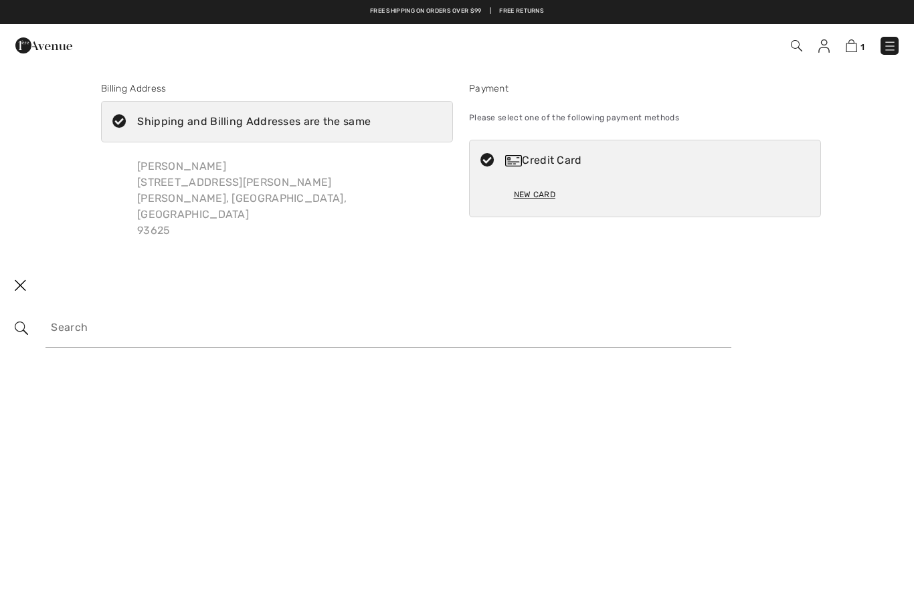
click at [550, 157] on div "Credit Card" at bounding box center [658, 161] width 306 height 16
click at [484, 159] on icon at bounding box center [487, 161] width 35 height 14
click at [499, 159] on icon at bounding box center [487, 161] width 35 height 14
click at [494, 167] on icon at bounding box center [487, 161] width 35 height 14
click at [504, 169] on div "Credit Card" at bounding box center [645, 160] width 350 height 40
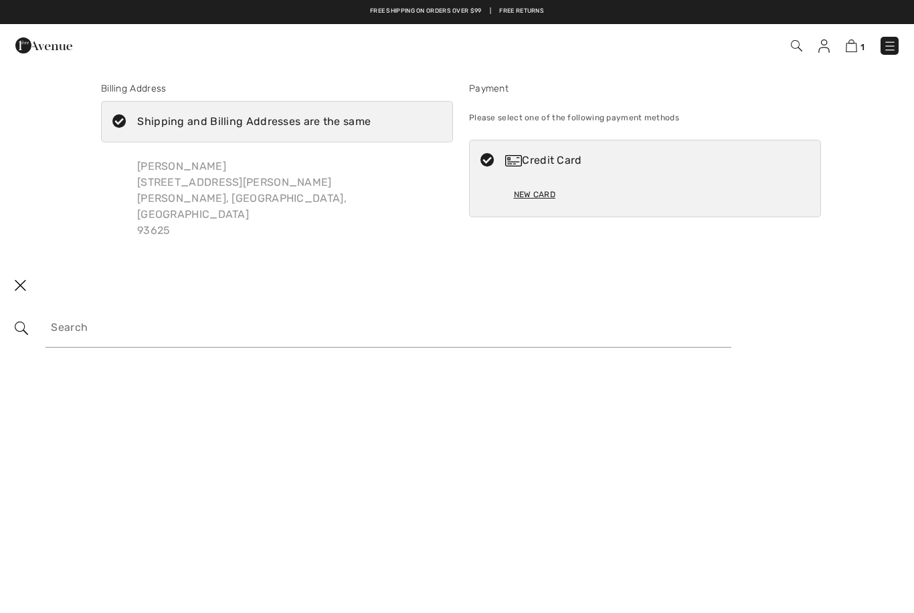
radio input "true"
click at [855, 47] on img at bounding box center [850, 45] width 11 height 13
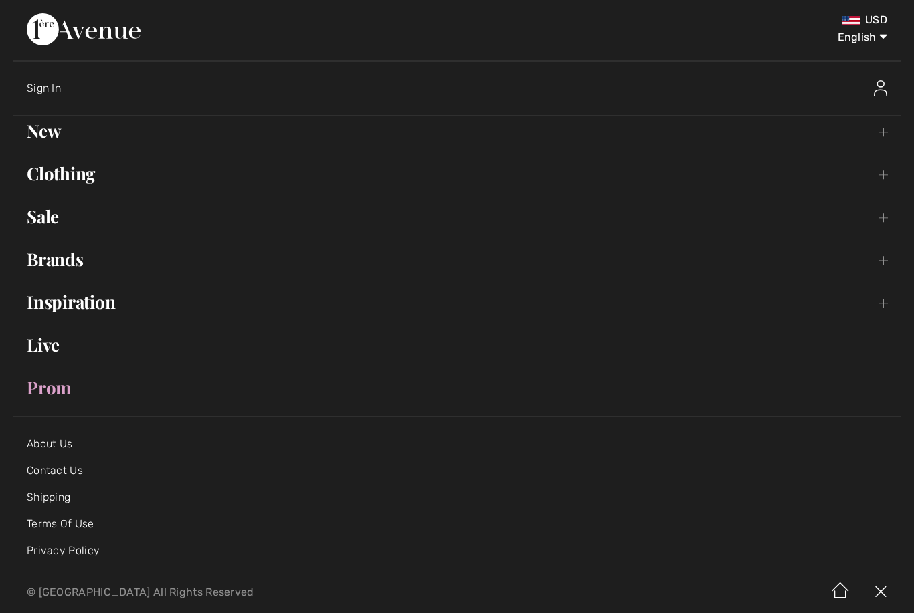
click at [765, 16] on div "USD" at bounding box center [711, 19] width 350 height 13
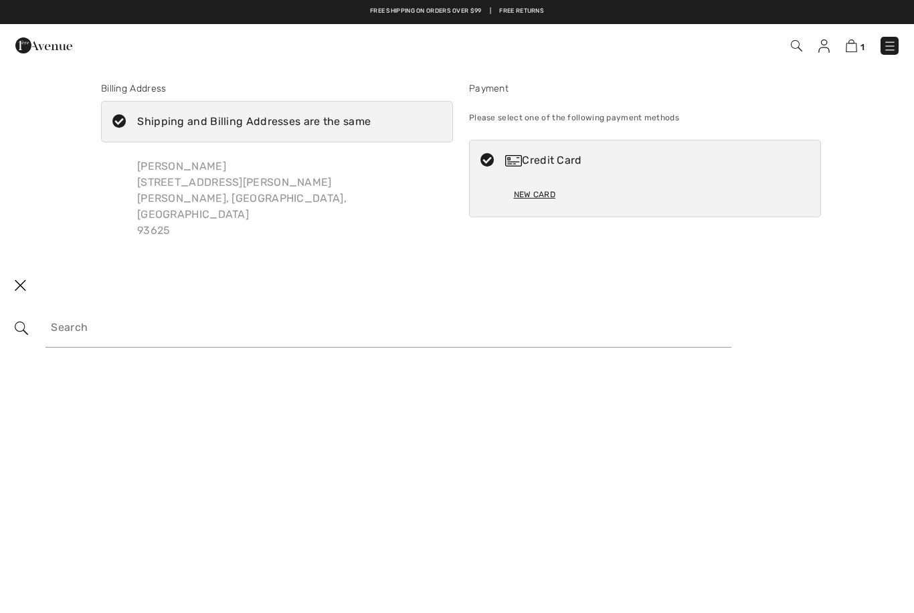
click at [545, 194] on div "New Card" at bounding box center [534, 194] width 41 height 23
click at [544, 196] on div "New Card" at bounding box center [534, 194] width 41 height 23
radio input "true"
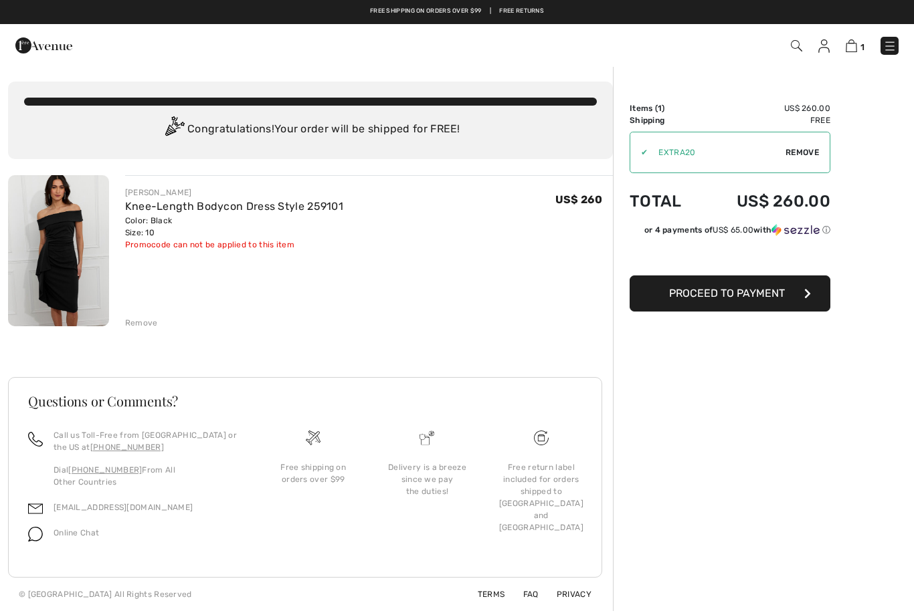
click at [895, 44] on img at bounding box center [889, 45] width 13 height 13
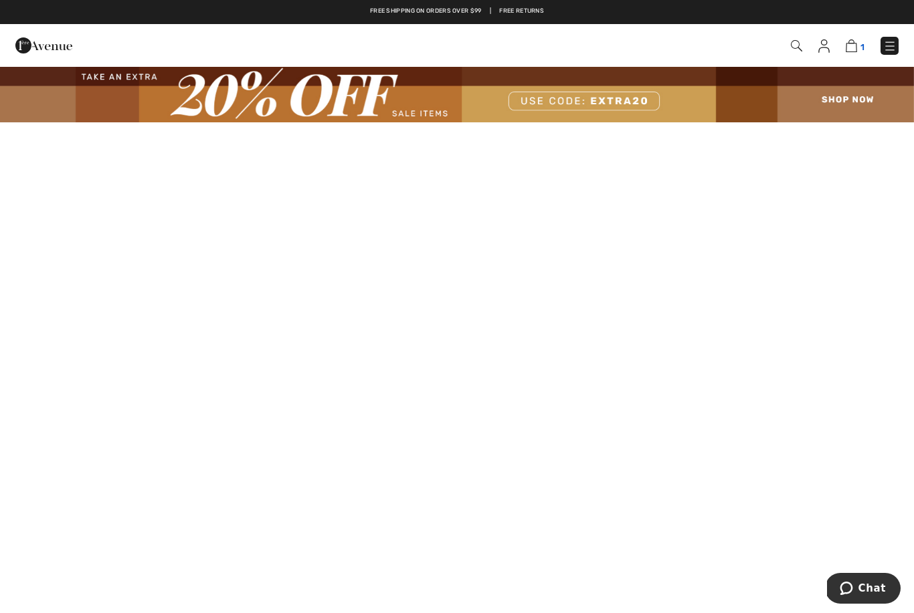
click at [855, 45] on img at bounding box center [850, 45] width 11 height 13
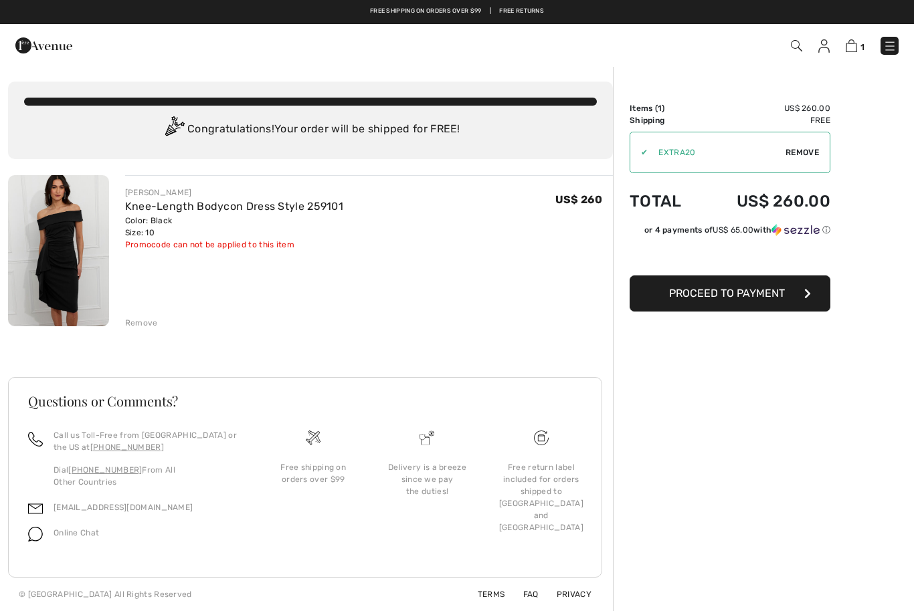
click at [782, 295] on span "Proceed to Payment" at bounding box center [727, 293] width 116 height 13
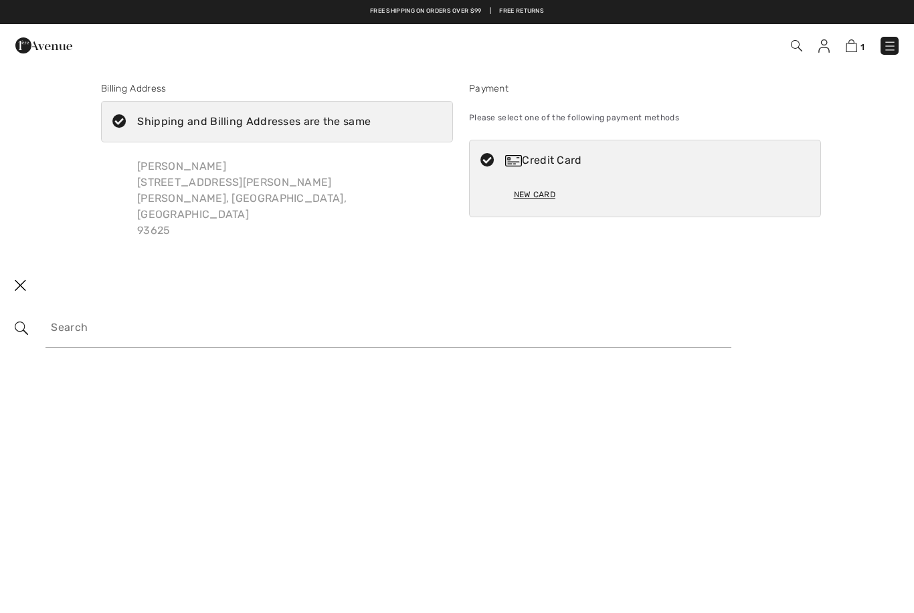
click at [546, 199] on div "New Card" at bounding box center [534, 194] width 41 height 23
click at [544, 201] on div "New Card" at bounding box center [534, 194] width 41 height 23
click at [538, 204] on div "New Card" at bounding box center [534, 194] width 41 height 23
radio input "true"
click at [889, 49] on img at bounding box center [889, 45] width 13 height 13
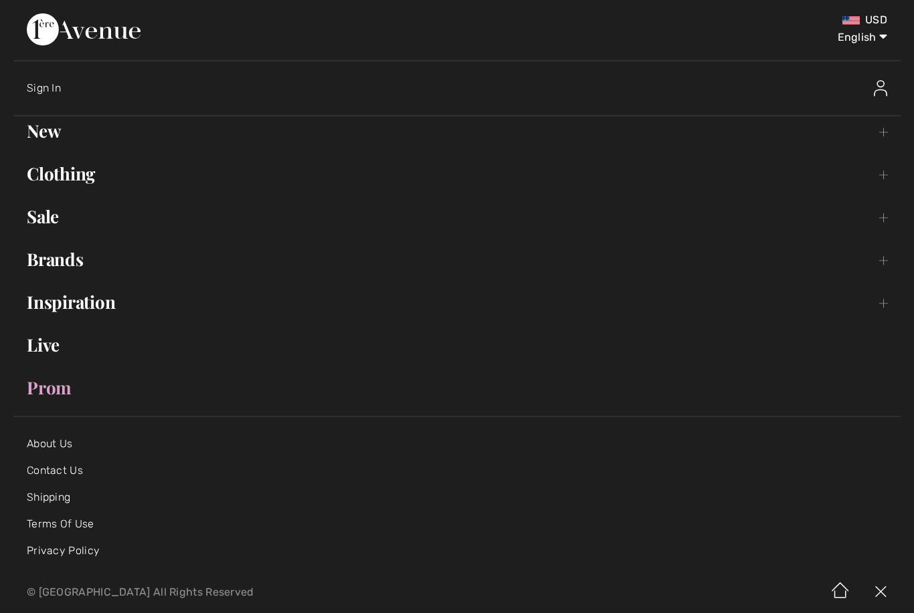
click at [886, 93] on img at bounding box center [880, 88] width 13 height 16
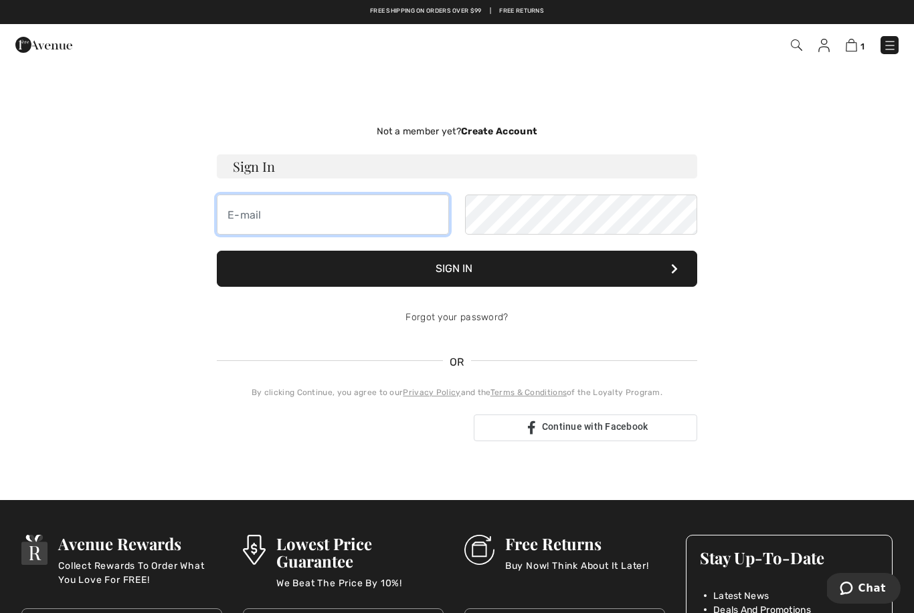
type input "rmonis@verizon.net"
click at [457, 269] on button "Sign In" at bounding box center [457, 269] width 480 height 36
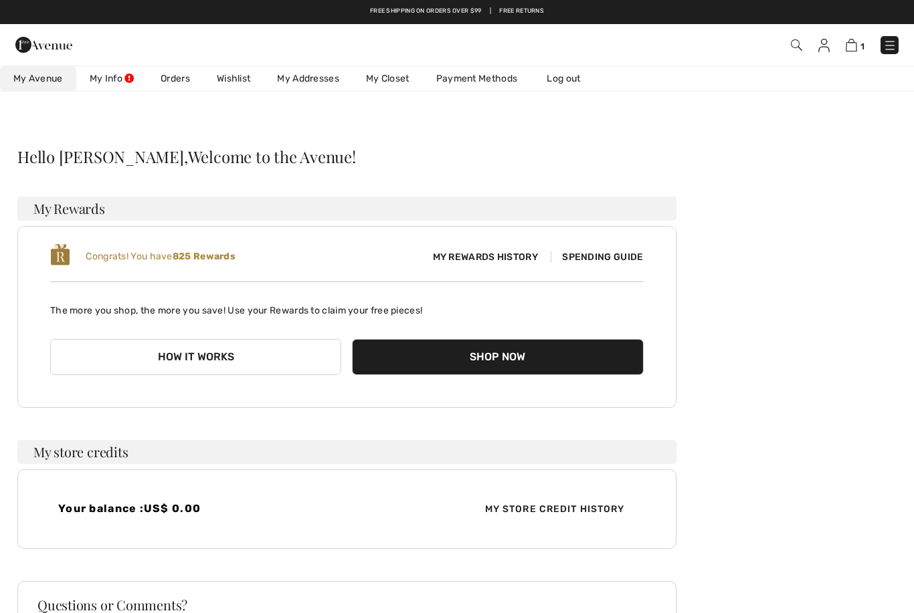
click at [516, 260] on span "My Rewards History" at bounding box center [485, 257] width 126 height 14
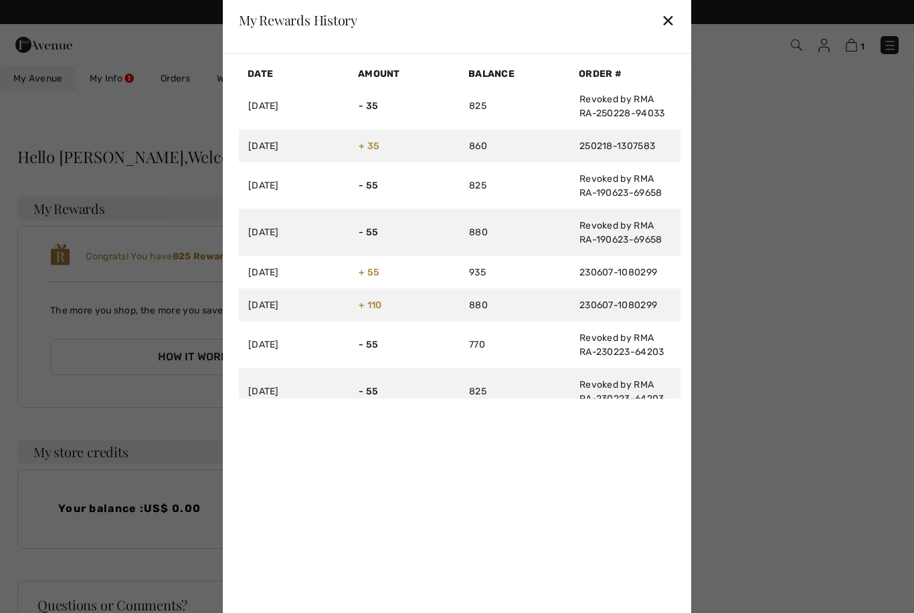
click at [674, 22] on div "✕" at bounding box center [668, 20] width 14 height 28
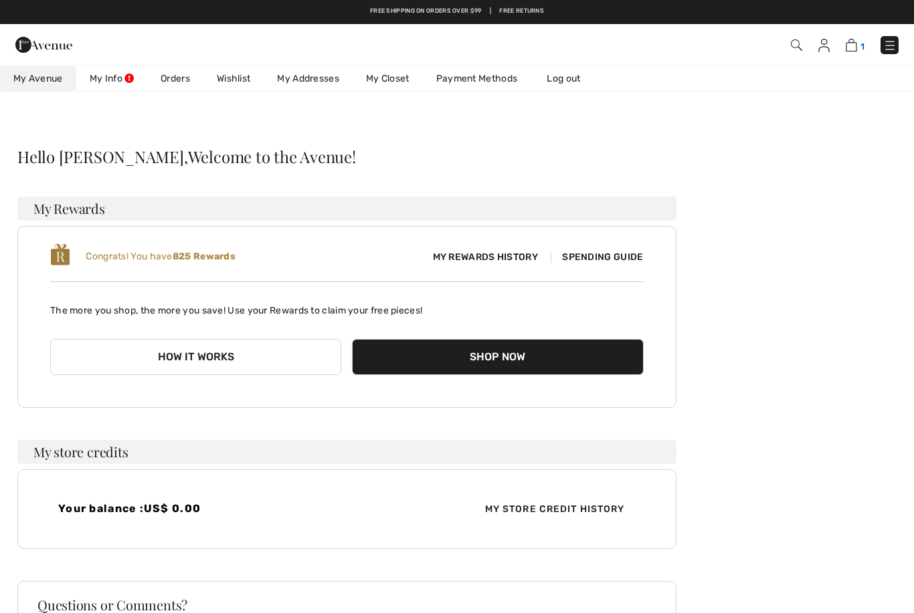
click at [857, 40] on img at bounding box center [850, 45] width 11 height 13
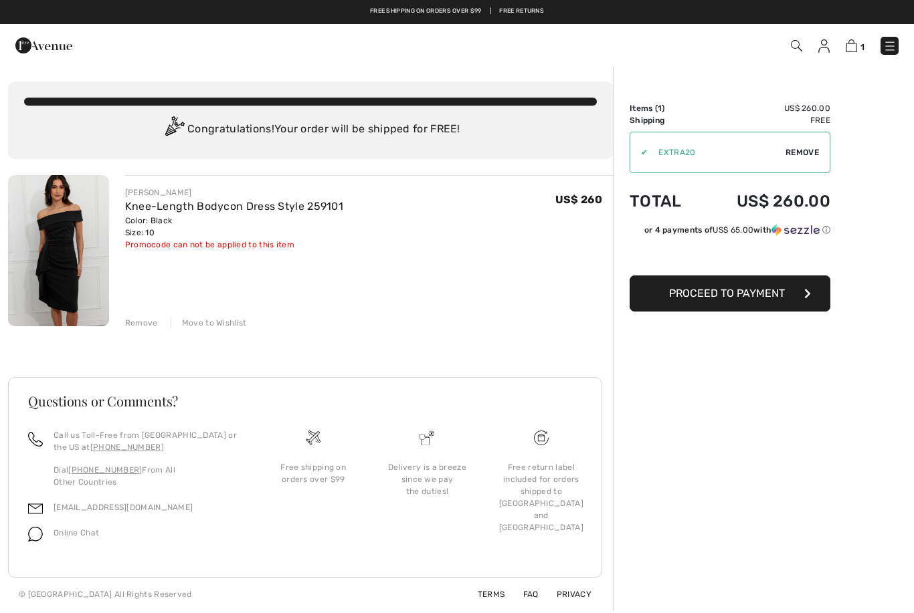
click at [805, 150] on span "Remove" at bounding box center [801, 152] width 33 height 12
click at [774, 303] on button "Proceed to Payment" at bounding box center [729, 294] width 201 height 36
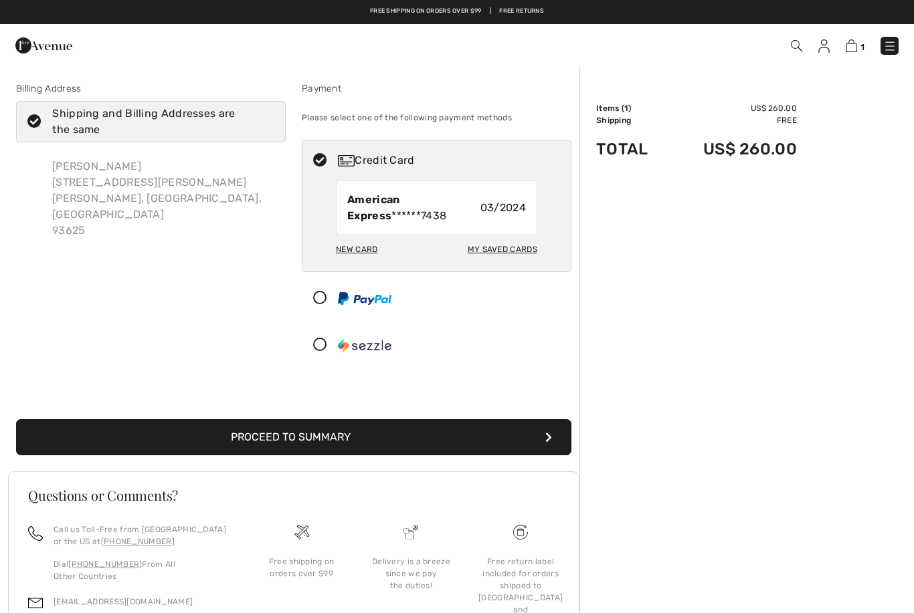
click at [359, 252] on div "New Card" at bounding box center [356, 249] width 41 height 23
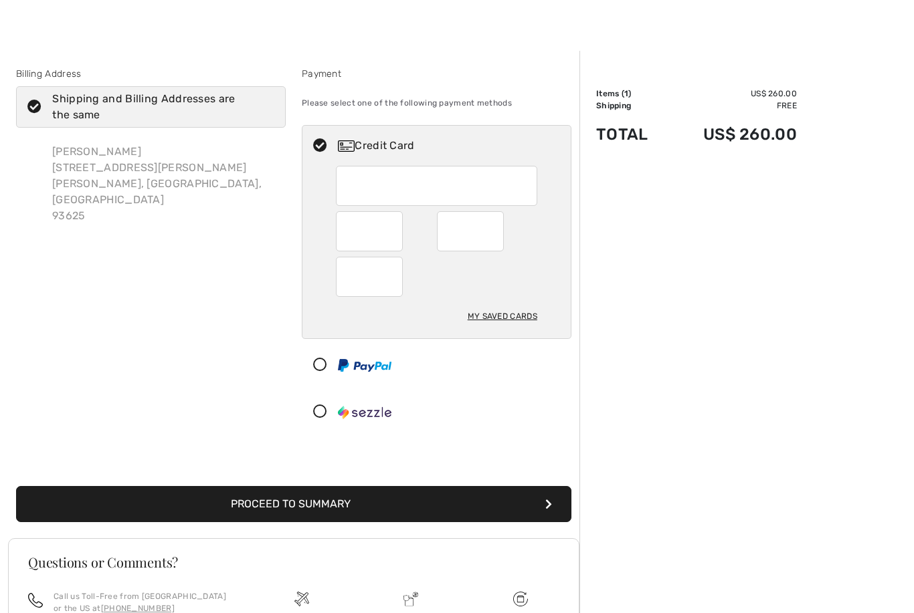
scroll to position [11, 0]
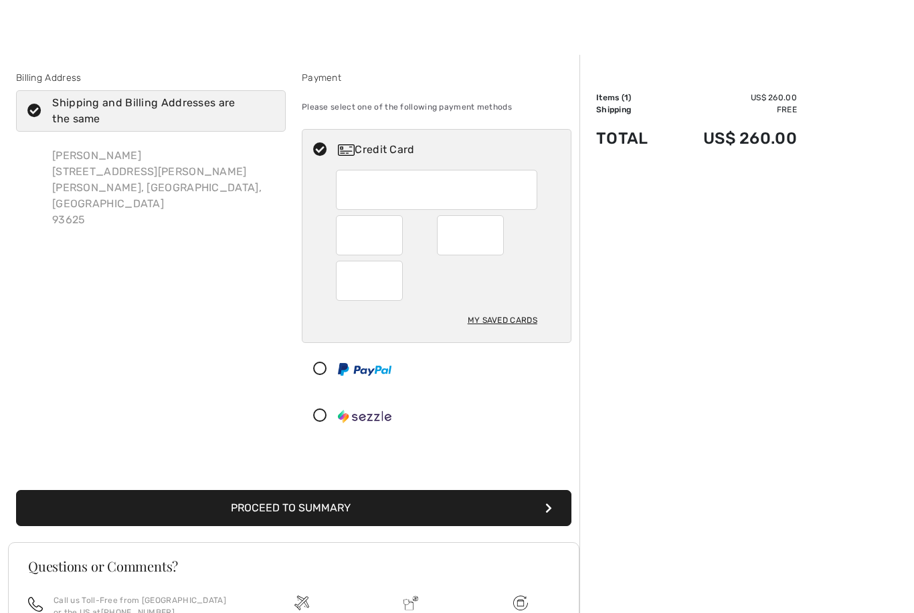
click at [666, 285] on div "Order Summary Details Items ( 1 ) US$ 260.00 Promo code US$ 0.00 Shipping Free …" at bounding box center [746, 416] width 334 height 722
click at [625, 331] on div "Order Summary Details Items ( 1 ) US$ 260.00 Promo code US$ 0.00 Shipping Free …" at bounding box center [746, 416] width 334 height 722
click at [496, 233] on div at bounding box center [470, 235] width 67 height 40
radio input "true"
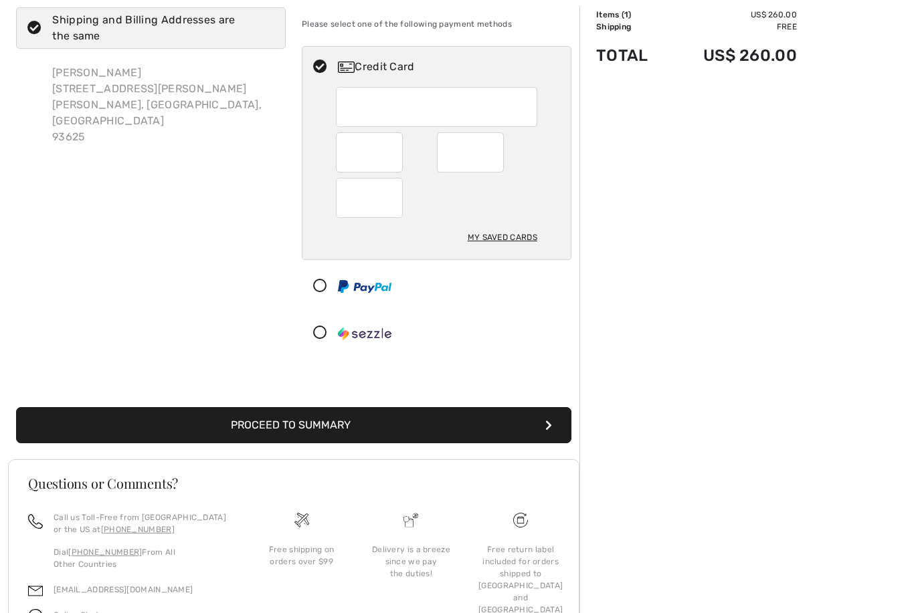
scroll to position [131, 0]
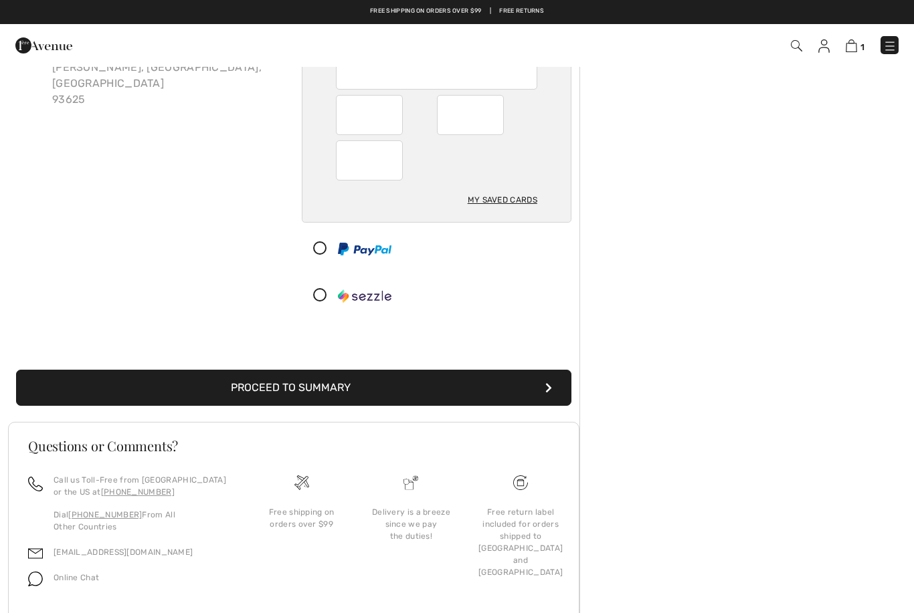
click at [350, 389] on button "Proceed to Summary" at bounding box center [293, 388] width 555 height 36
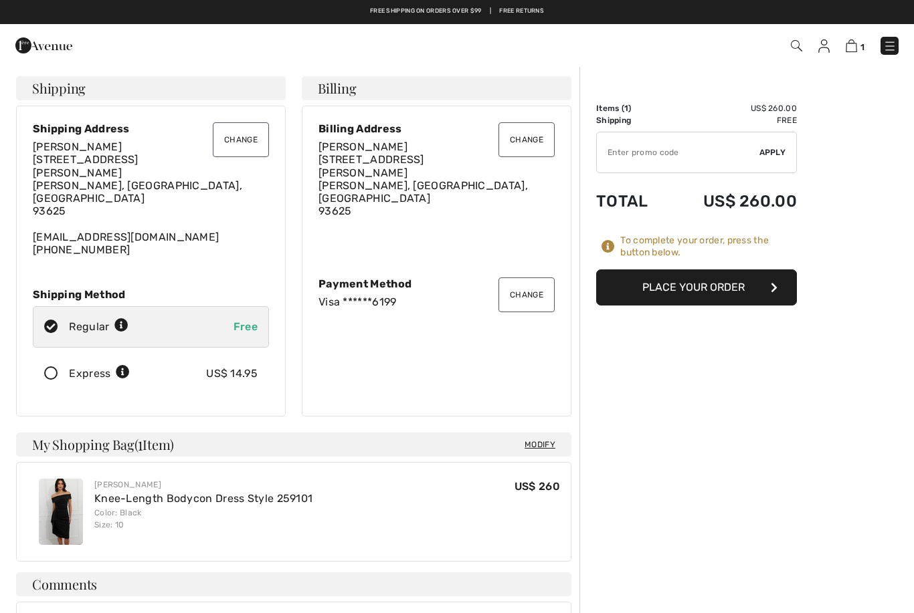
click at [245, 142] on button "Change" at bounding box center [241, 139] width 56 height 35
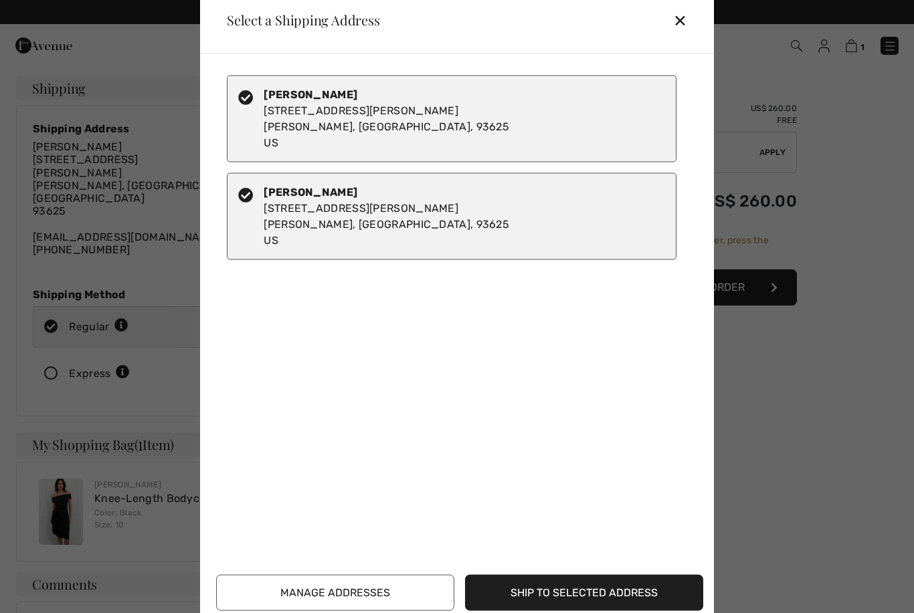
click at [682, 21] on div "✕" at bounding box center [685, 20] width 25 height 28
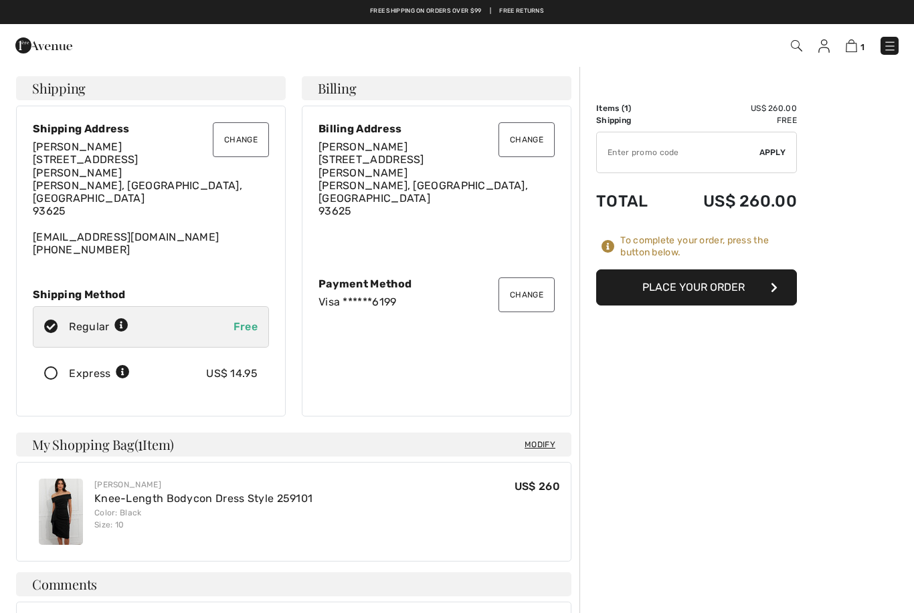
click at [243, 142] on button "Change" at bounding box center [241, 139] width 56 height 35
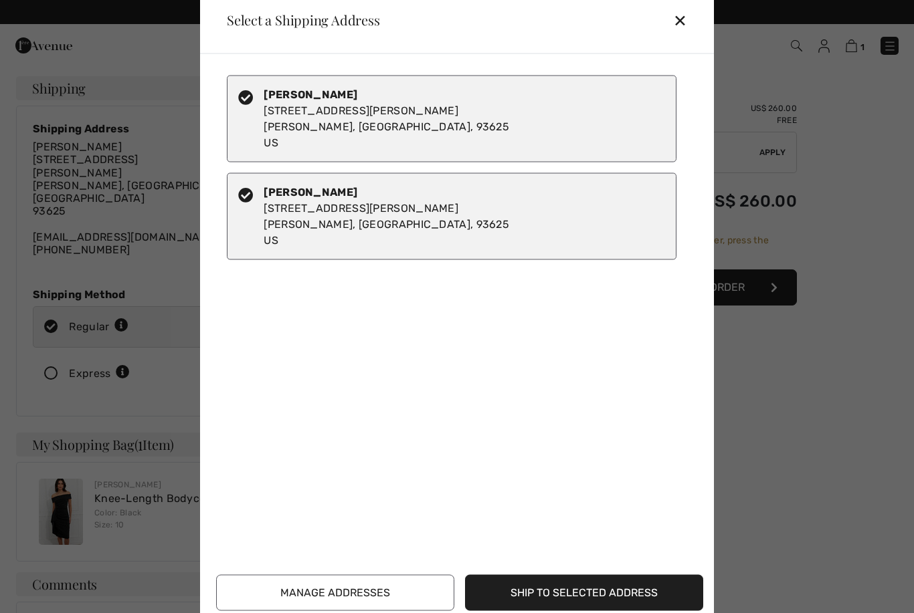
click at [361, 600] on button "Manage Addresses" at bounding box center [335, 593] width 238 height 36
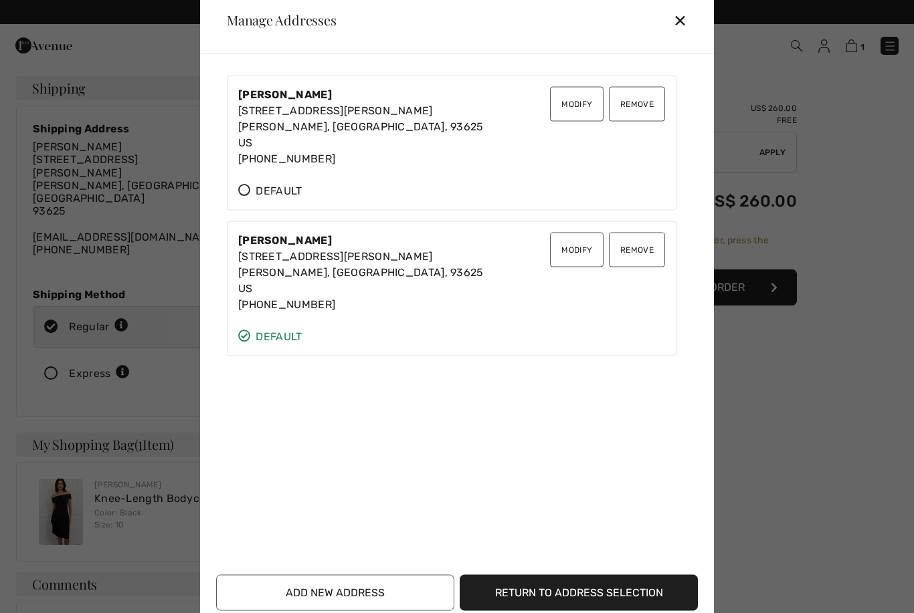
click at [640, 250] on button "Remove" at bounding box center [637, 249] width 56 height 35
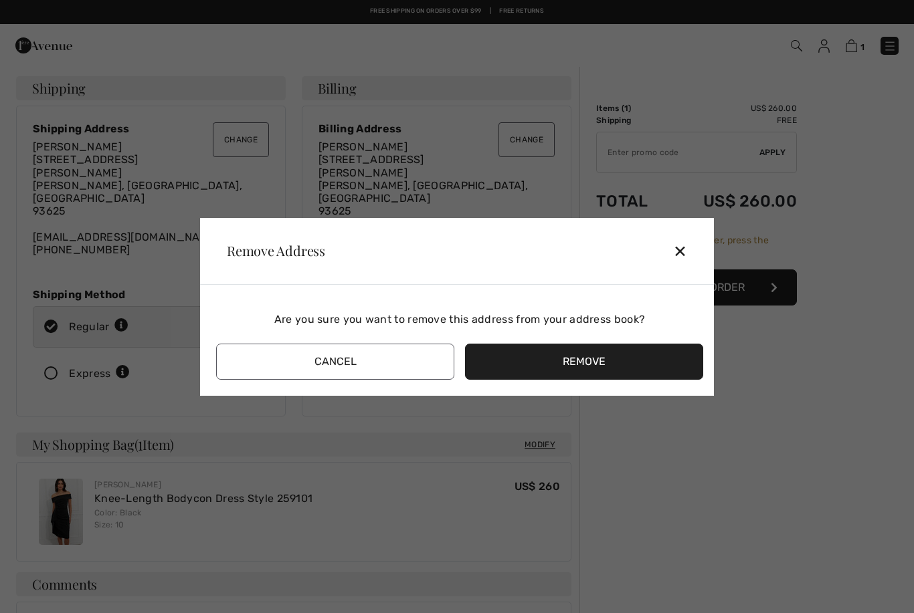
click at [585, 369] on button "Remove" at bounding box center [584, 362] width 238 height 36
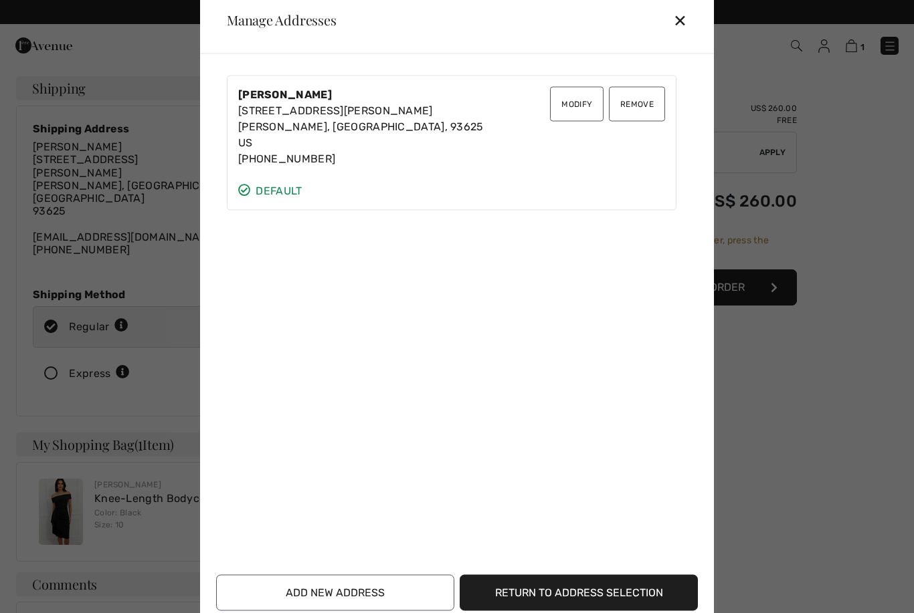
click at [558, 589] on button "Return to Address Selection" at bounding box center [579, 593] width 238 height 36
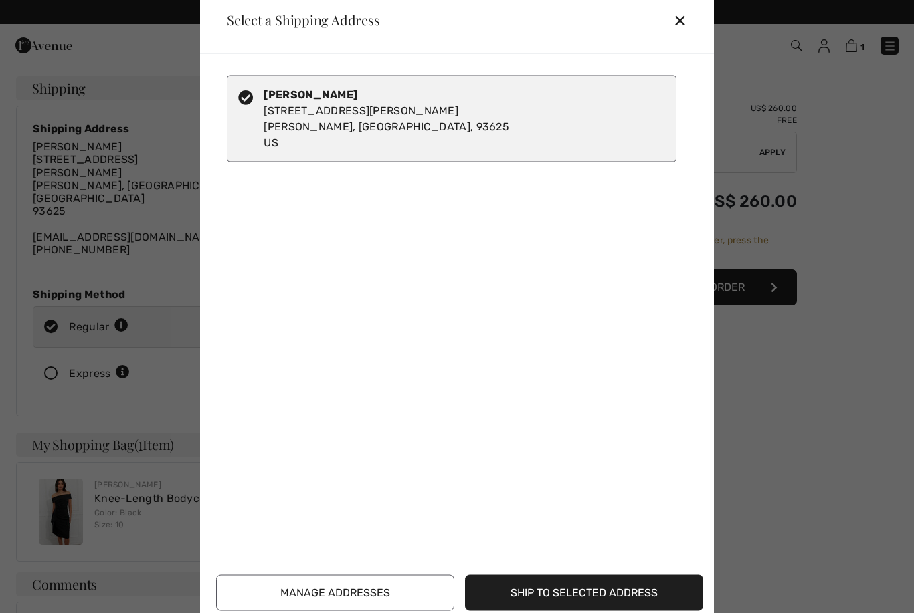
click at [591, 593] on button "Ship to Selected Address" at bounding box center [584, 593] width 238 height 36
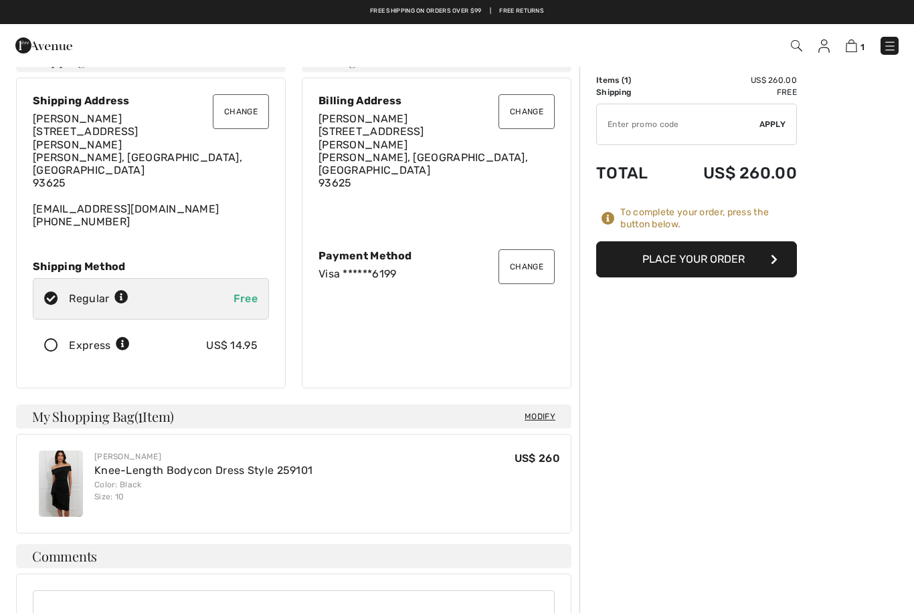
scroll to position [7, 0]
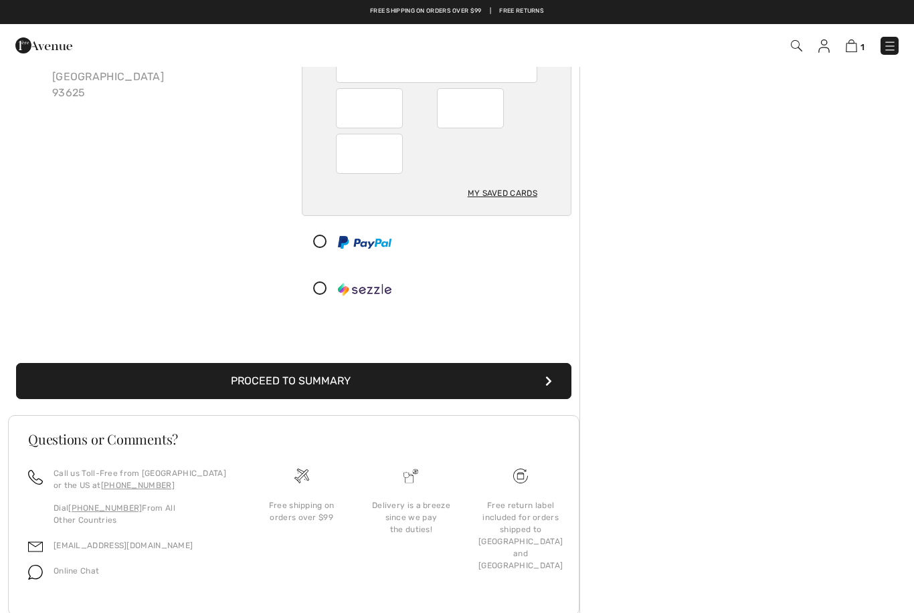
scroll to position [174, 0]
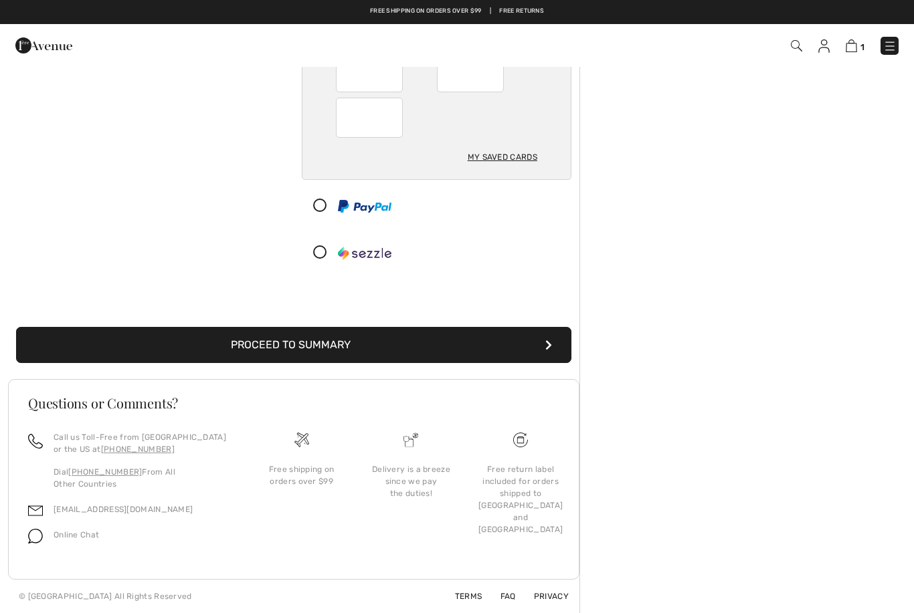
click at [352, 352] on button "Proceed to Summary" at bounding box center [293, 345] width 555 height 36
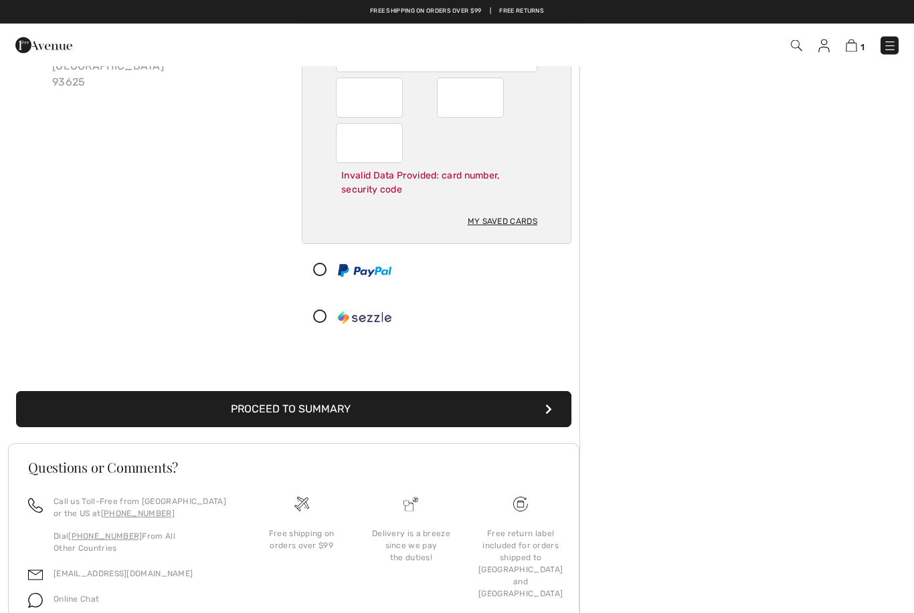
scroll to position [43, 0]
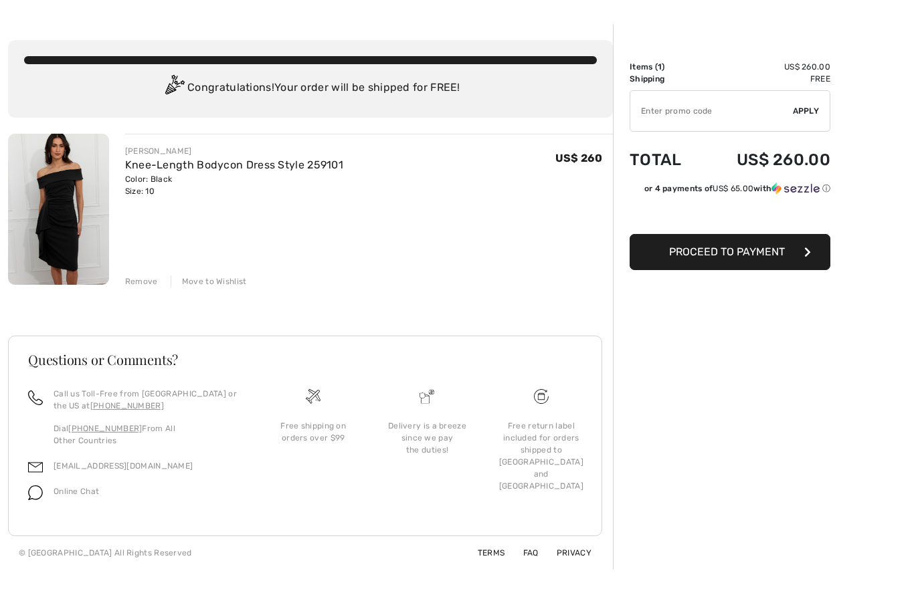
scroll to position [45, 0]
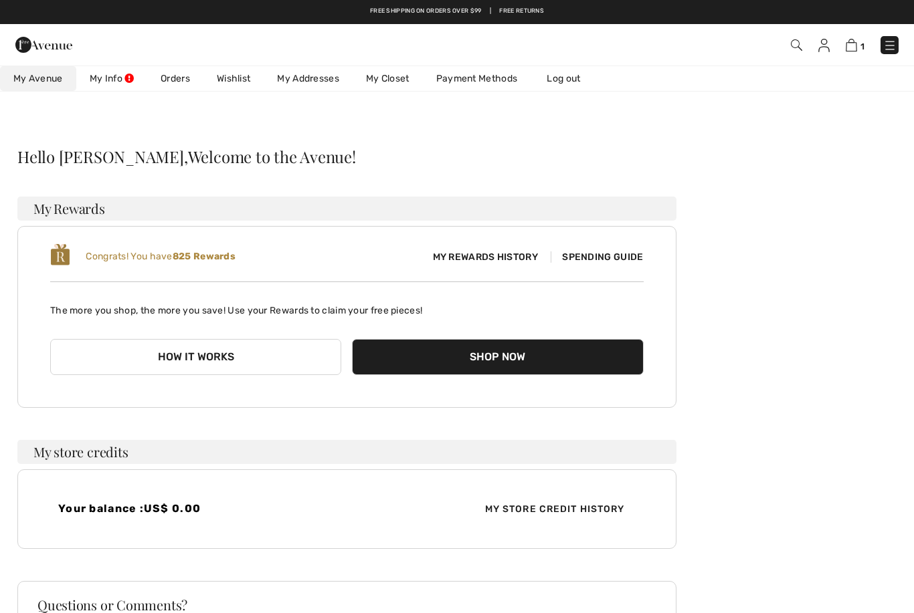
click at [249, 363] on button "How it works" at bounding box center [195, 357] width 291 height 36
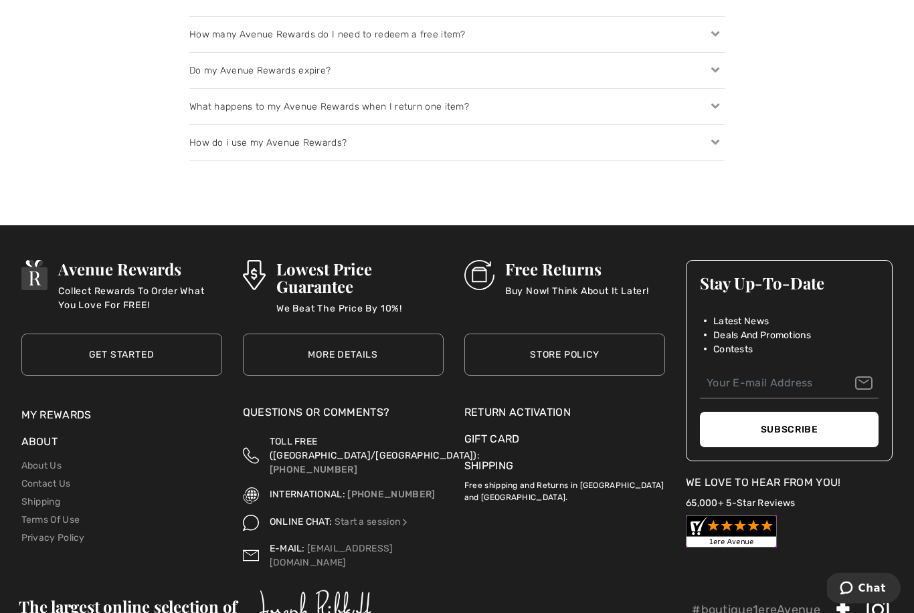
scroll to position [1813, 0]
click at [582, 362] on link "Store Policy" at bounding box center [564, 355] width 201 height 42
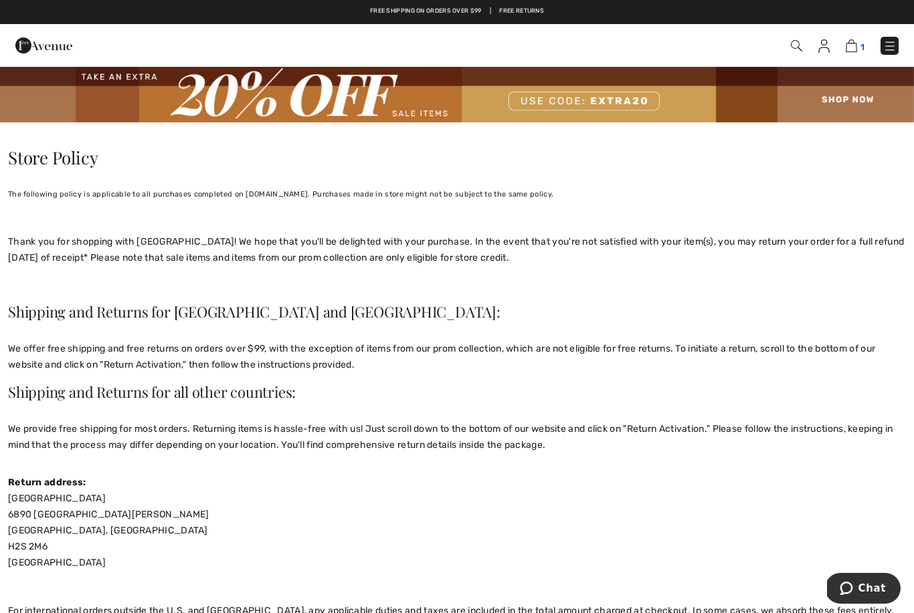
click at [855, 41] on img at bounding box center [850, 45] width 11 height 13
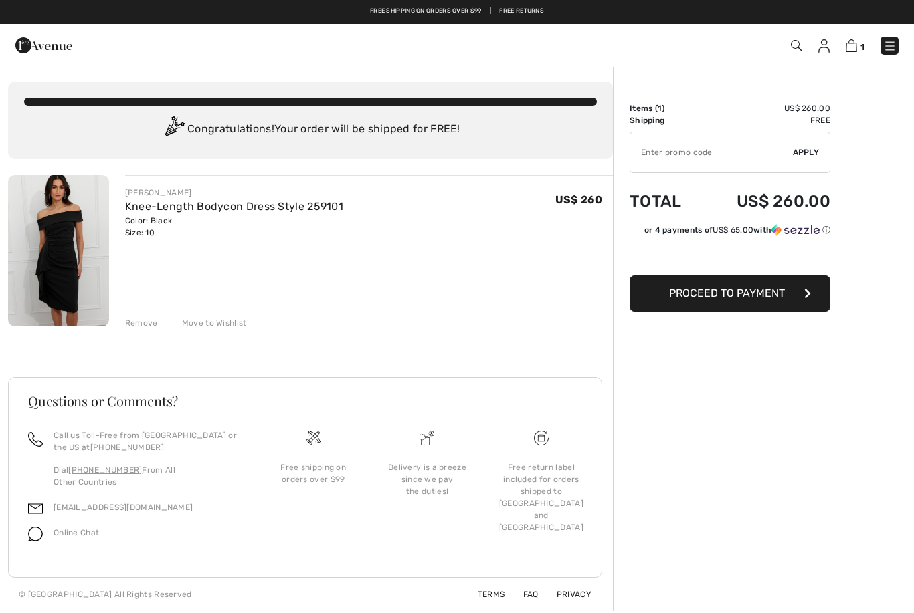
click at [779, 292] on span "Proceed to Payment" at bounding box center [727, 293] width 116 height 13
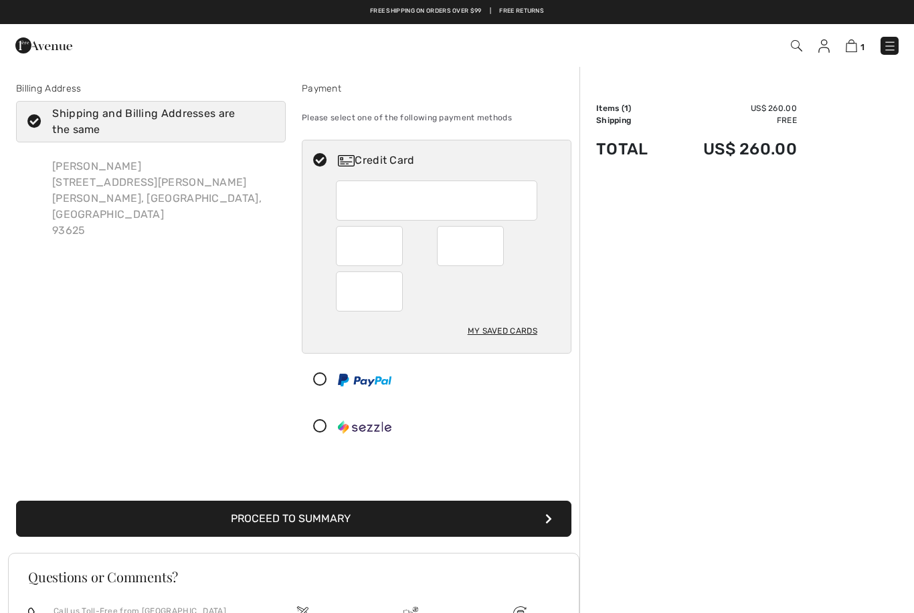
click at [346, 526] on button "Proceed to Summary" at bounding box center [293, 519] width 555 height 36
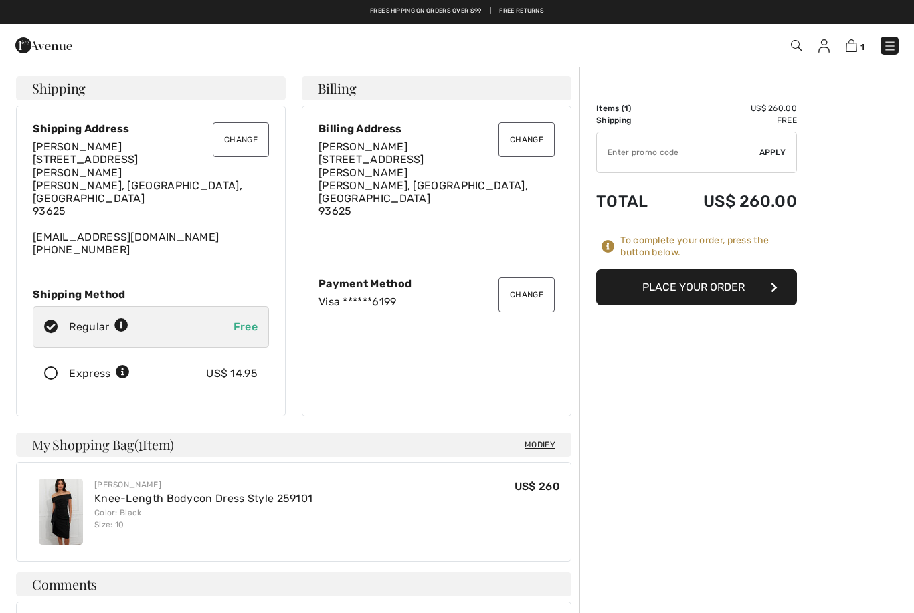
click at [744, 290] on button "Place Your Order" at bounding box center [696, 288] width 201 height 36
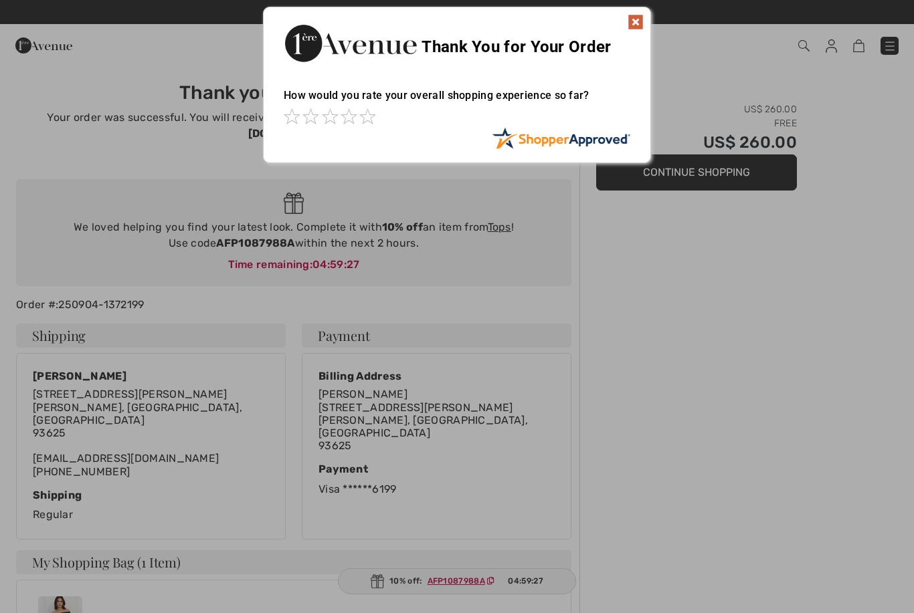
click at [641, 23] on img at bounding box center [635, 22] width 16 height 16
